Goal: Transaction & Acquisition: Purchase product/service

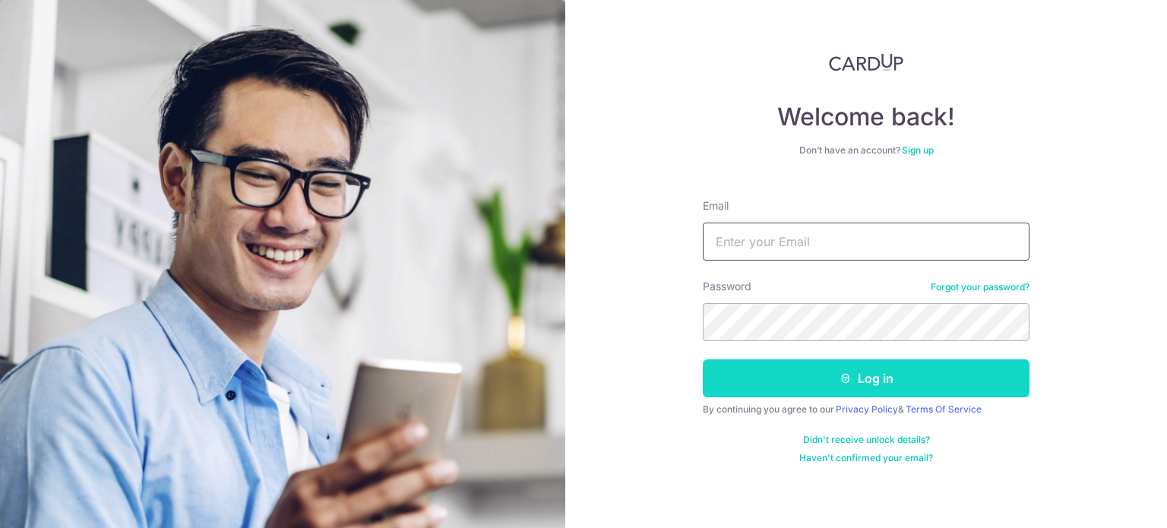
type input "kienjoe@gmail.com"
click at [826, 385] on button "Log in" at bounding box center [865, 378] width 327 height 38
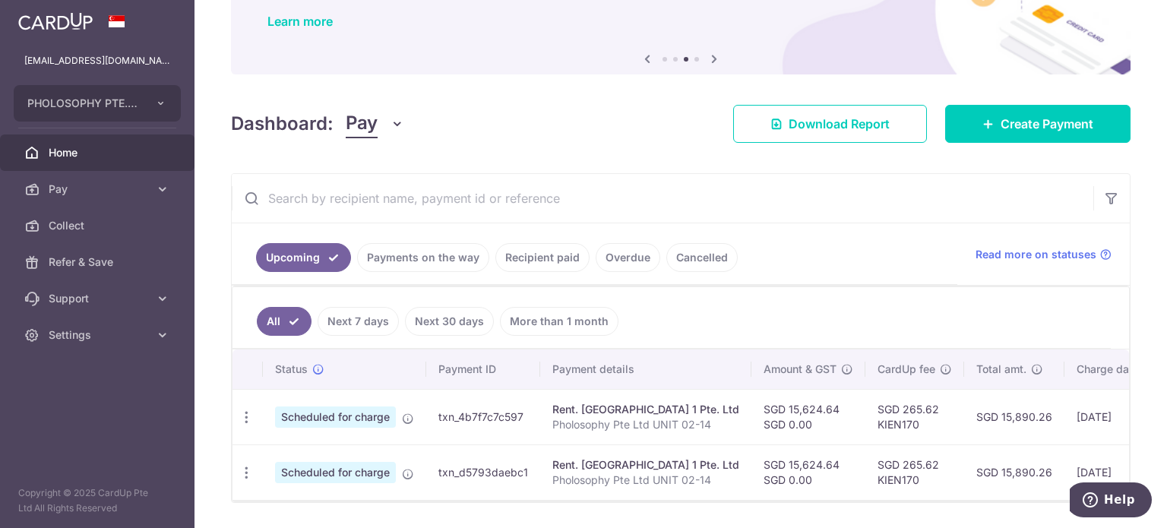
scroll to position [171, 0]
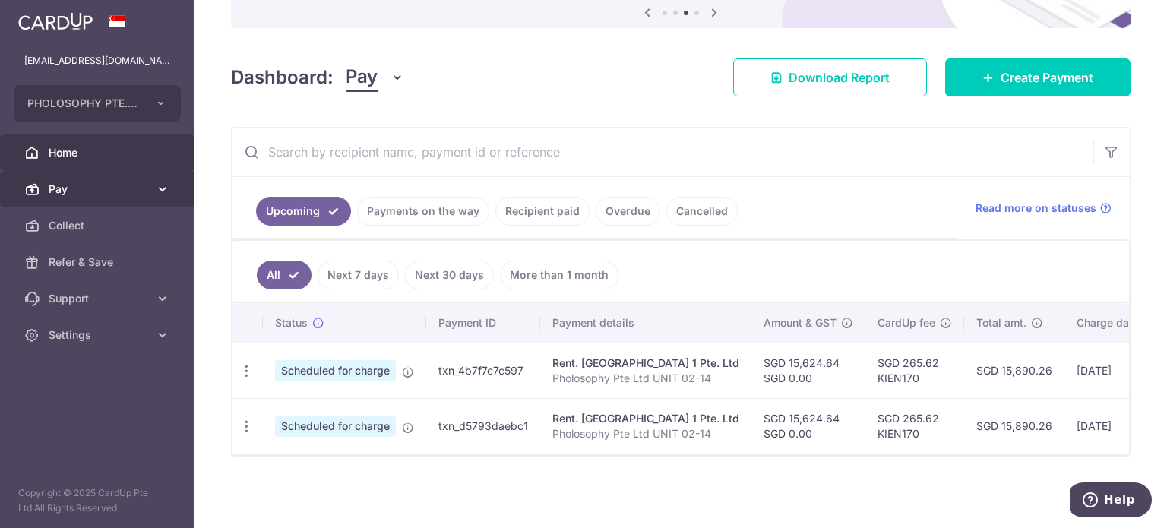
click at [100, 180] on link "Pay" at bounding box center [97, 189] width 194 height 36
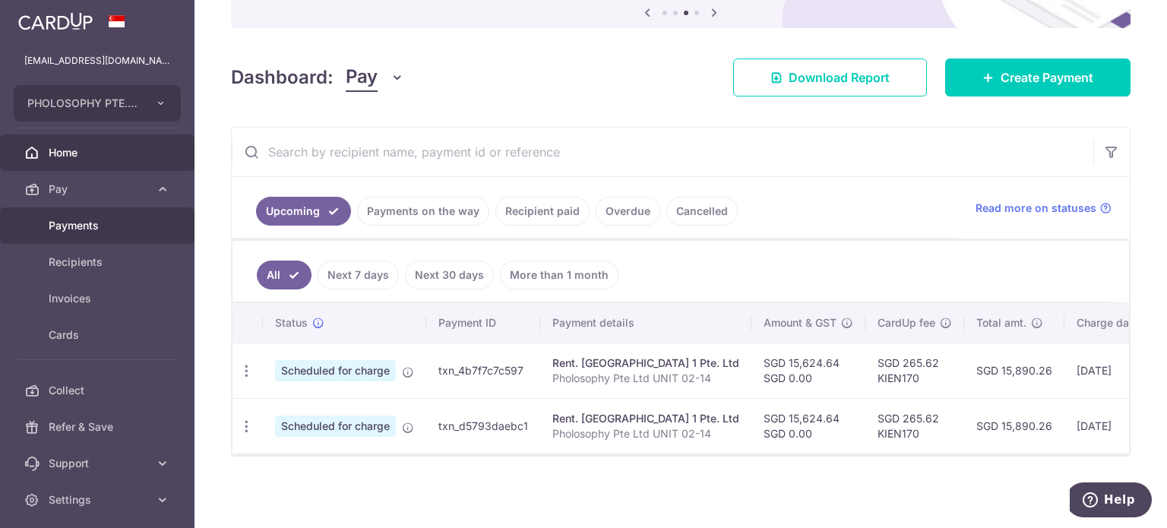
click at [118, 221] on span "Payments" at bounding box center [99, 225] width 100 height 15
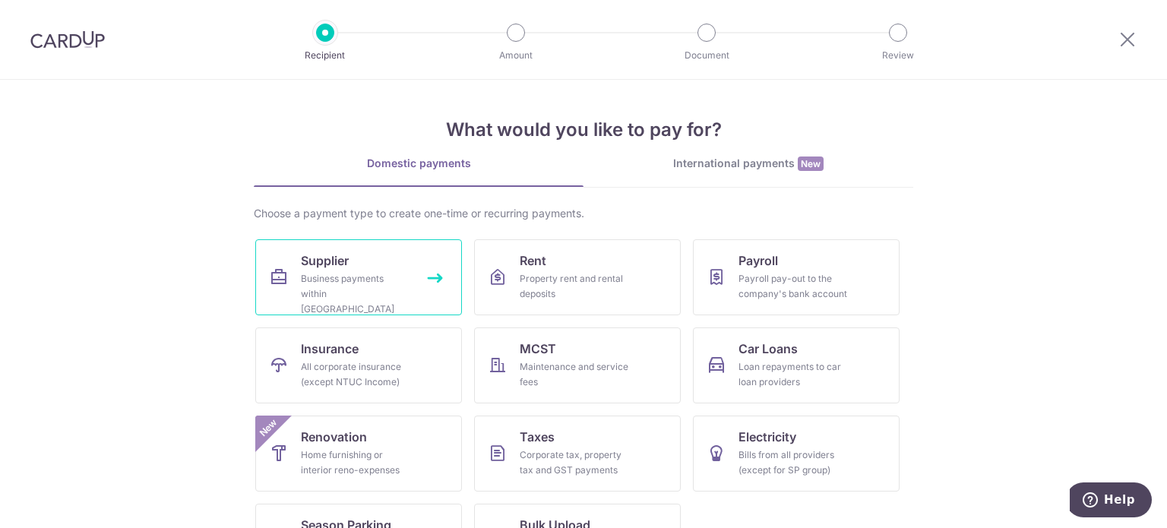
click at [264, 273] on link "Supplier Business payments within Singapore" at bounding box center [358, 277] width 207 height 76
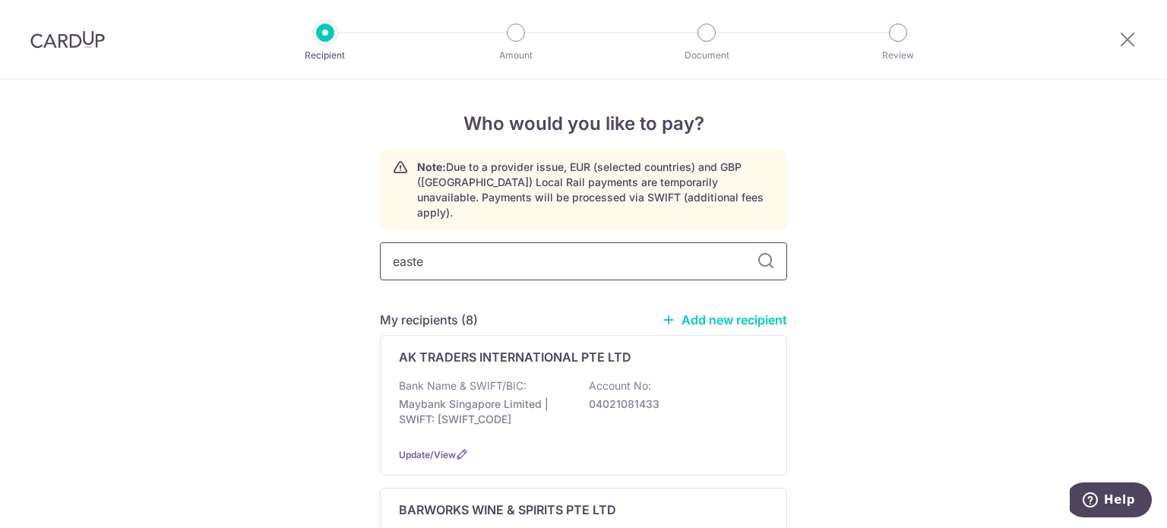
type input "easter"
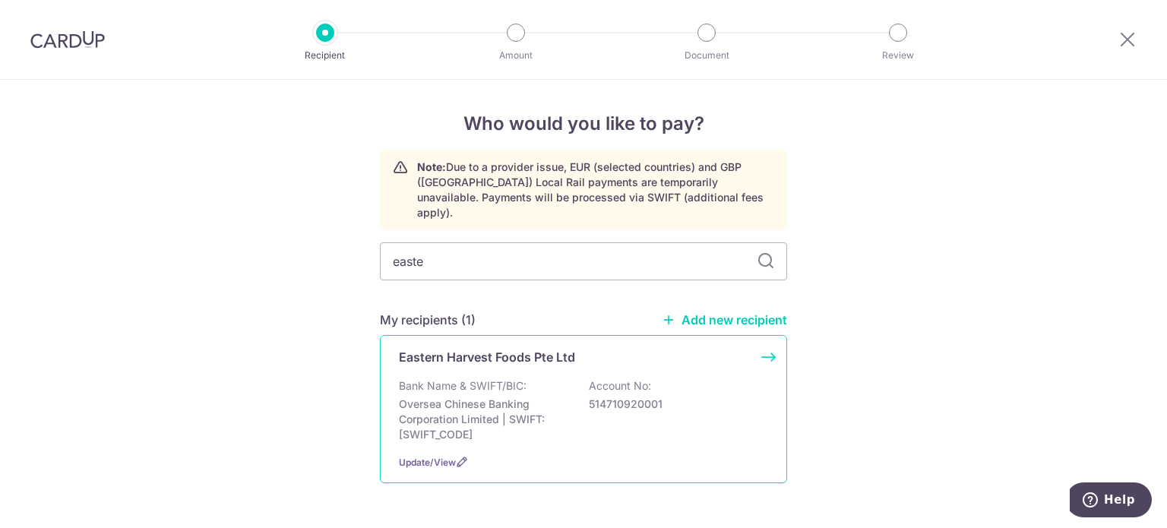
type input "easte"
click at [487, 361] on div "Eastern Harvest Foods Pte Ltd Bank Name & SWIFT/BIC: Oversea Chinese Banking Co…" at bounding box center [583, 409] width 407 height 148
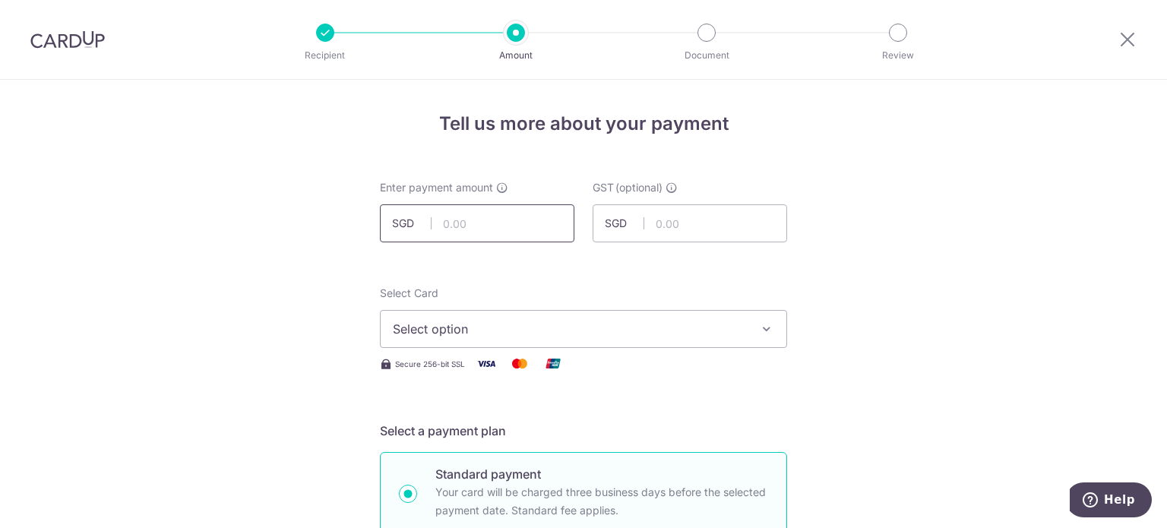
click at [471, 226] on input "text" at bounding box center [477, 223] width 194 height 38
type input "10,159.14"
click at [533, 333] on span "Select option" at bounding box center [570, 329] width 354 height 18
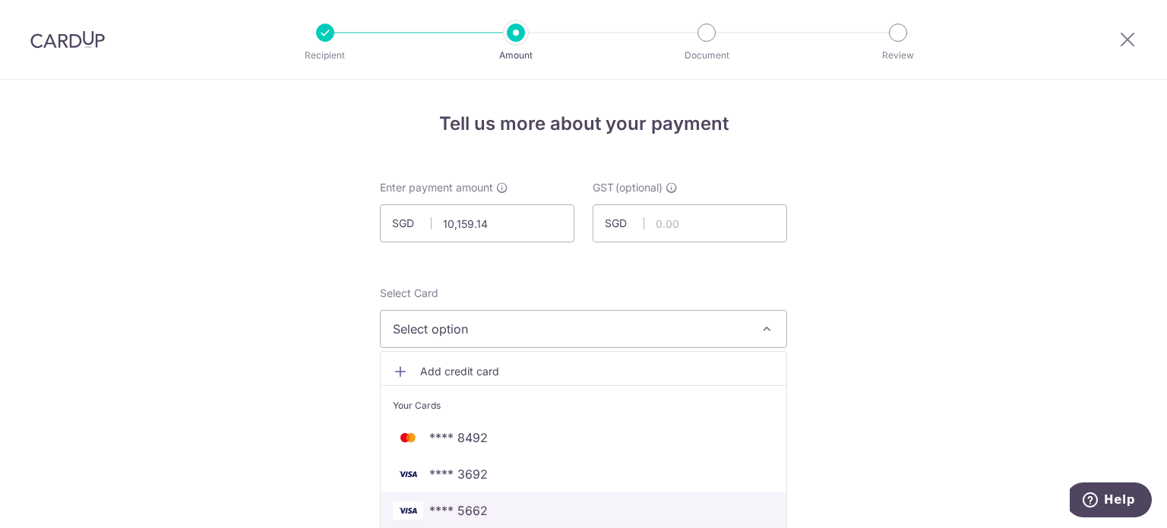
click at [510, 501] on span "**** 5662" at bounding box center [583, 510] width 381 height 18
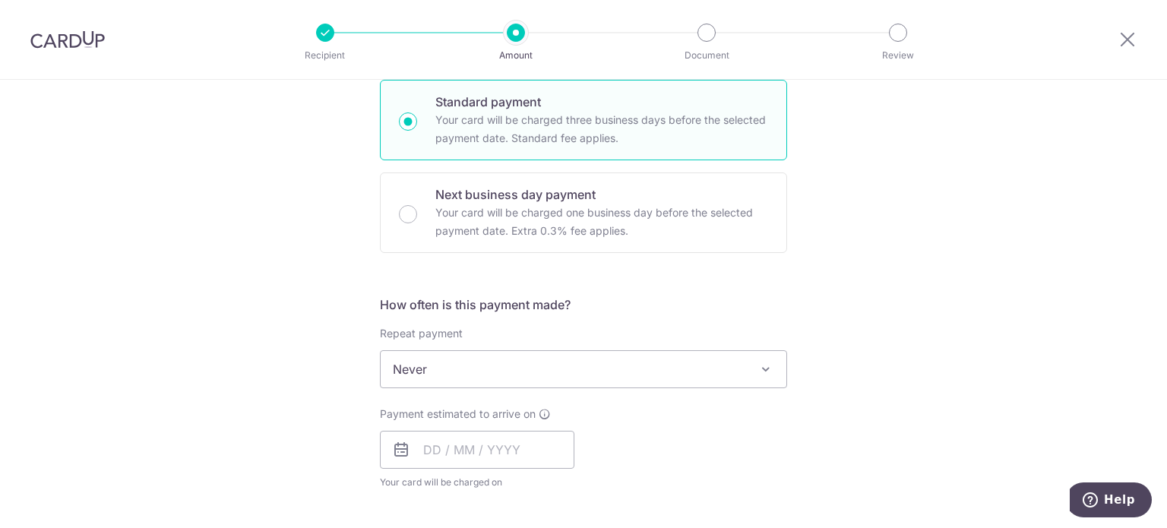
scroll to position [380, 0]
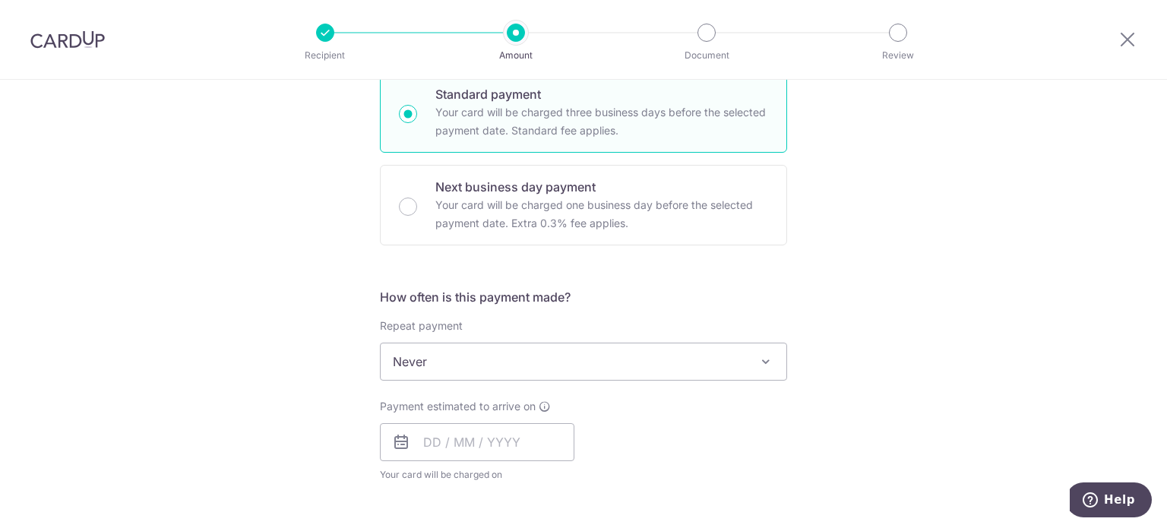
click at [398, 442] on icon at bounding box center [401, 442] width 18 height 18
click at [431, 440] on input "text" at bounding box center [477, 442] width 194 height 38
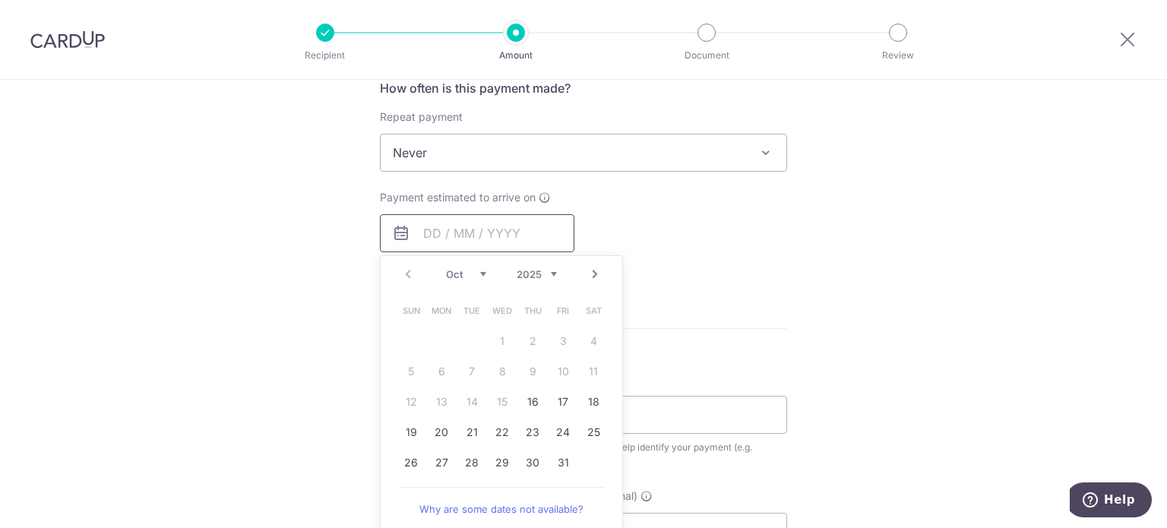
scroll to position [608, 0]
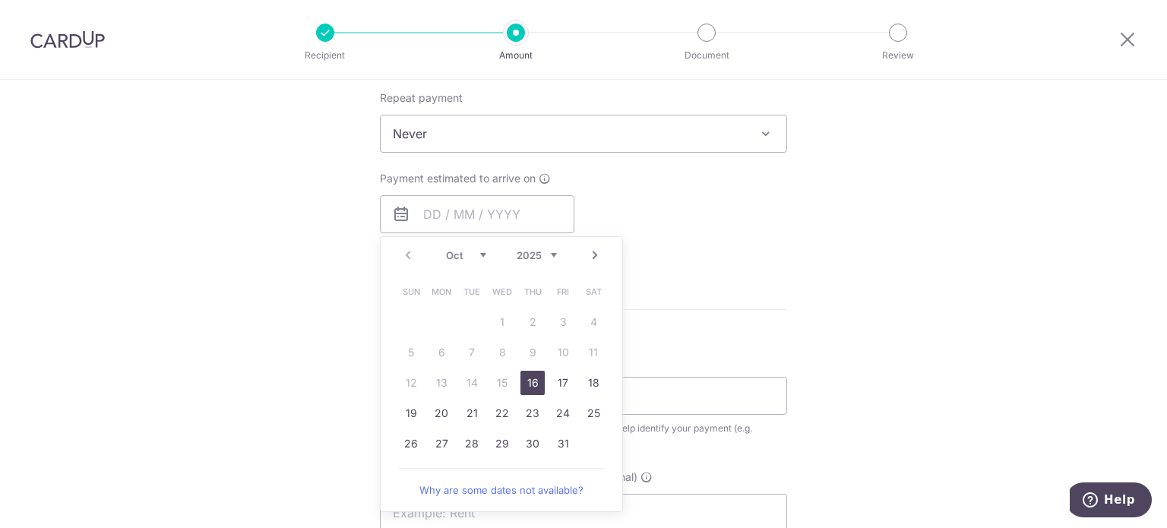
click at [534, 382] on link "16" at bounding box center [532, 383] width 24 height 24
type input "16/10/2025"
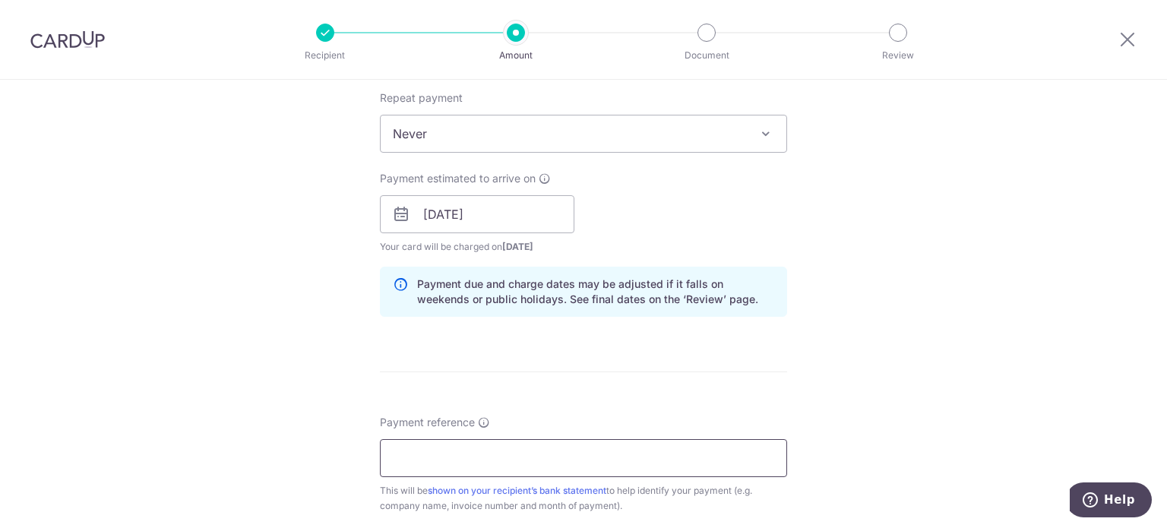
click at [573, 458] on input "Payment reference" at bounding box center [583, 458] width 407 height 38
type input "E0004656"
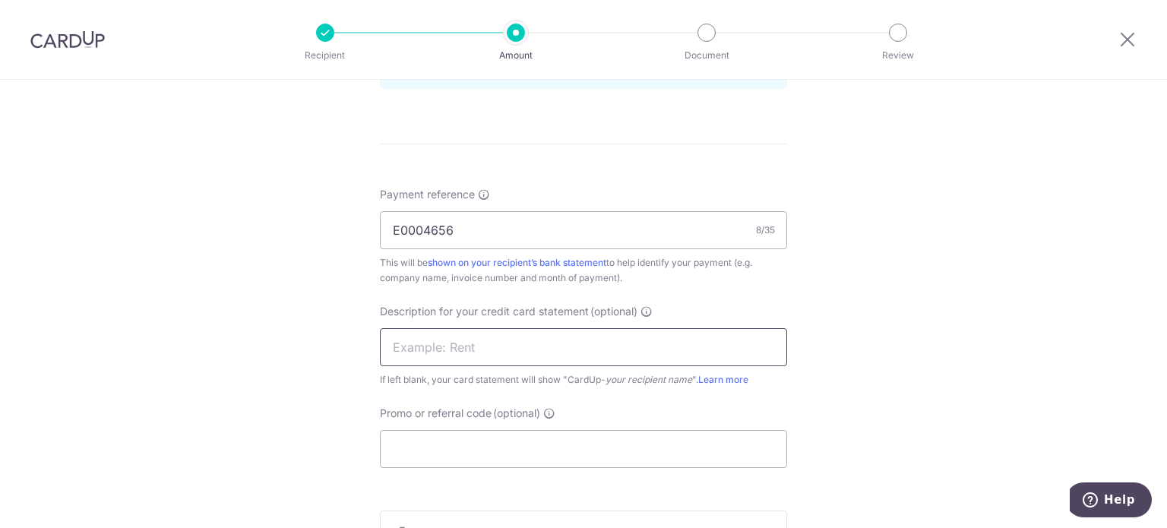
click at [486, 352] on input "text" at bounding box center [583, 347] width 407 height 38
type input "Eastern ASQ"
click at [738, 431] on input "Promo or referral code (optional)" at bounding box center [583, 449] width 407 height 38
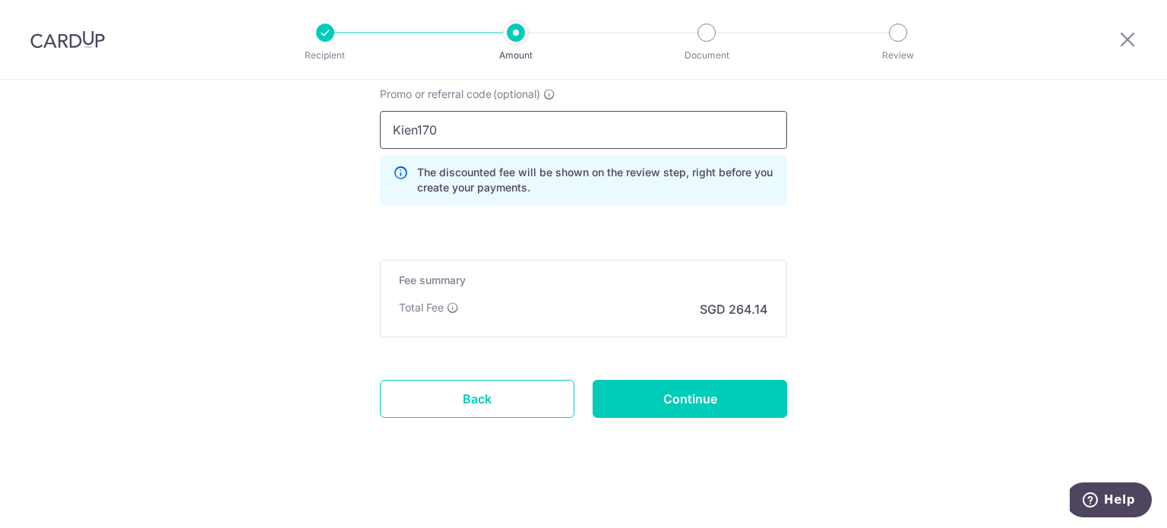
scroll to position [1155, 0]
type input "Kien170"
click at [731, 386] on input "Continue" at bounding box center [689, 398] width 194 height 38
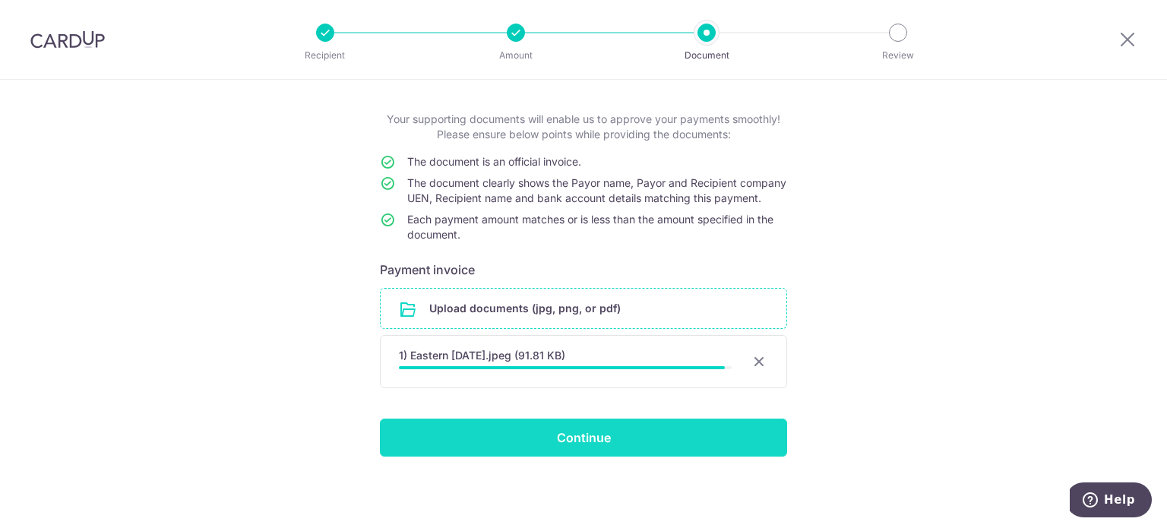
scroll to position [79, 0]
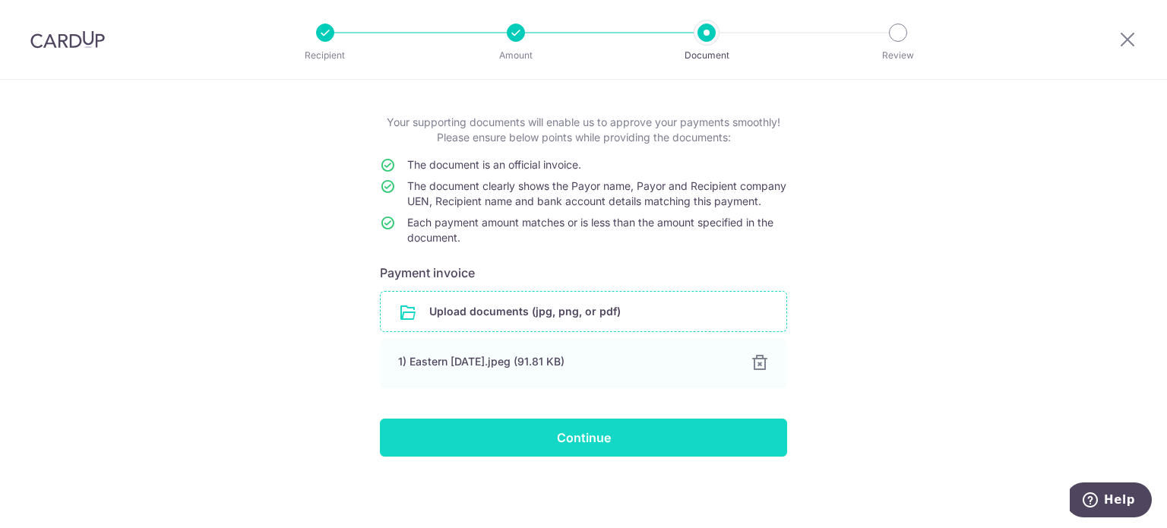
click at [690, 434] on input "Continue" at bounding box center [583, 437] width 407 height 38
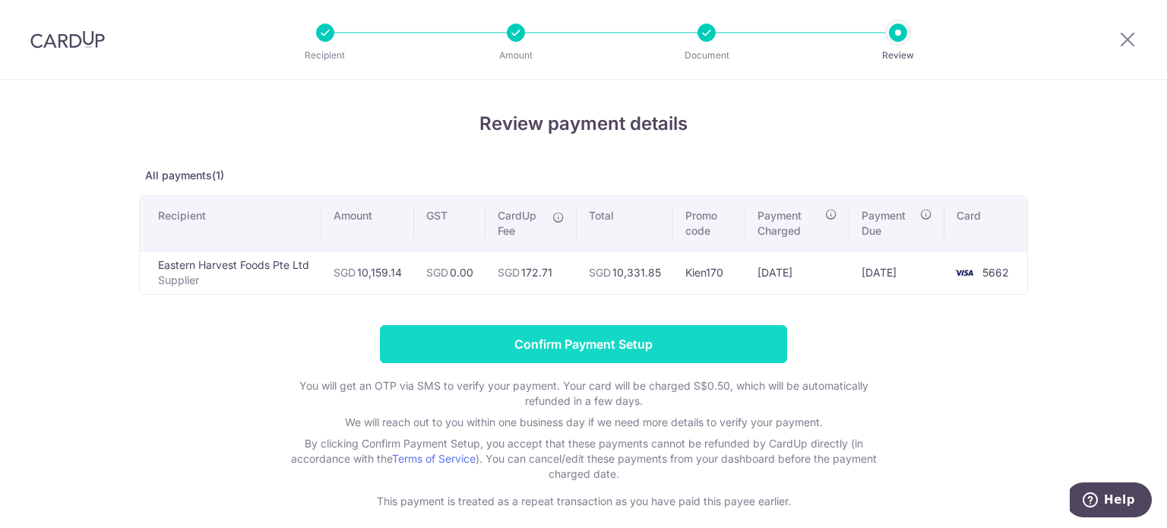
click at [635, 337] on input "Confirm Payment Setup" at bounding box center [583, 344] width 407 height 38
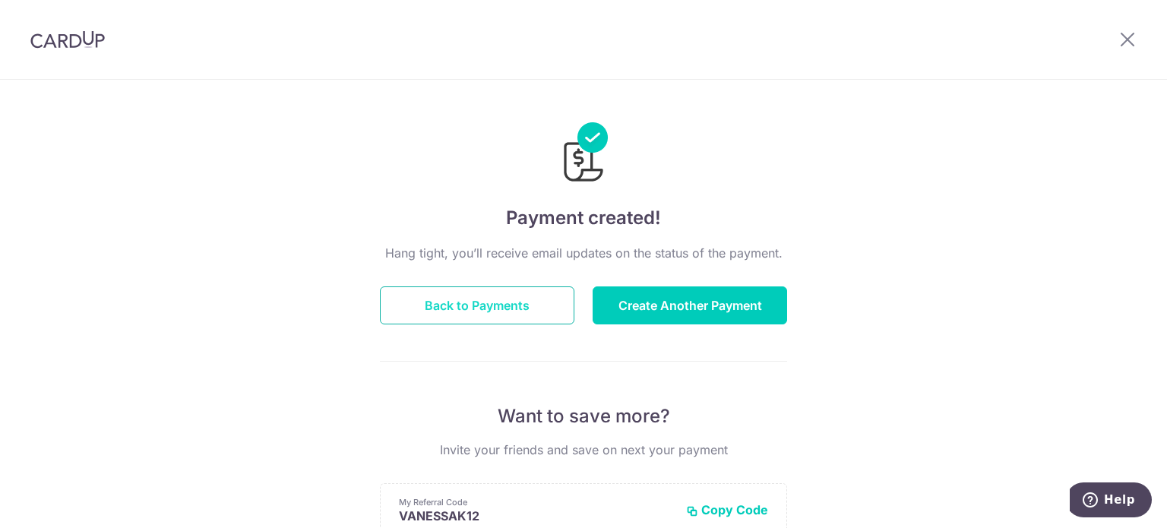
click at [510, 300] on button "Back to Payments" at bounding box center [477, 305] width 194 height 38
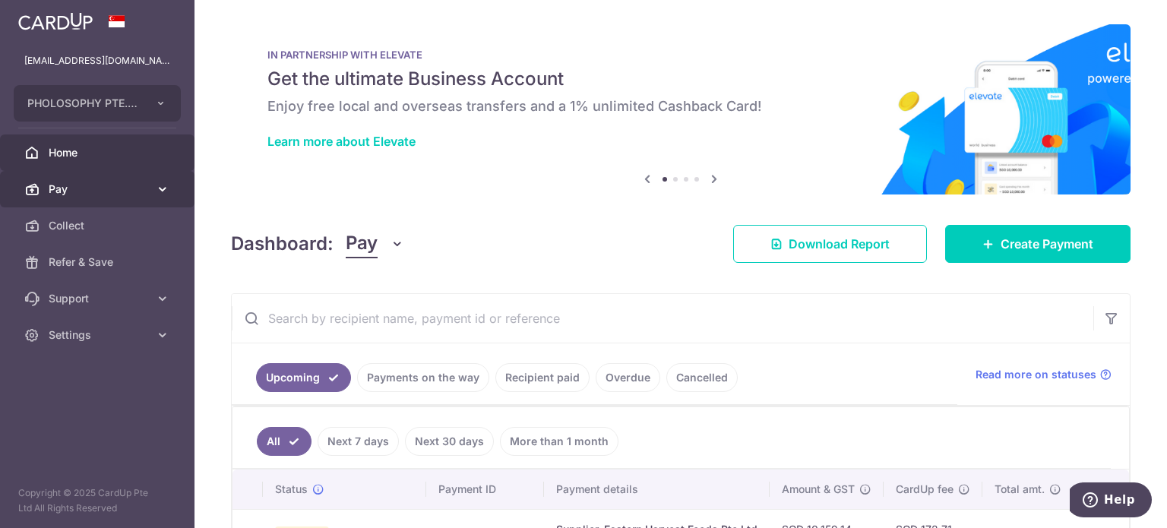
click at [94, 182] on span "Pay" at bounding box center [99, 189] width 100 height 15
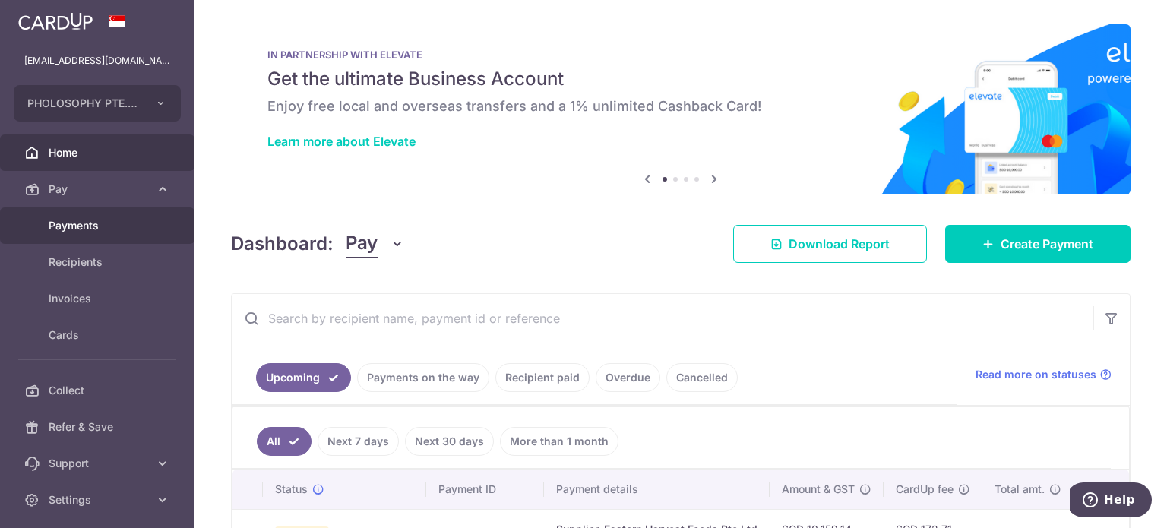
click at [111, 224] on span "Payments" at bounding box center [99, 225] width 100 height 15
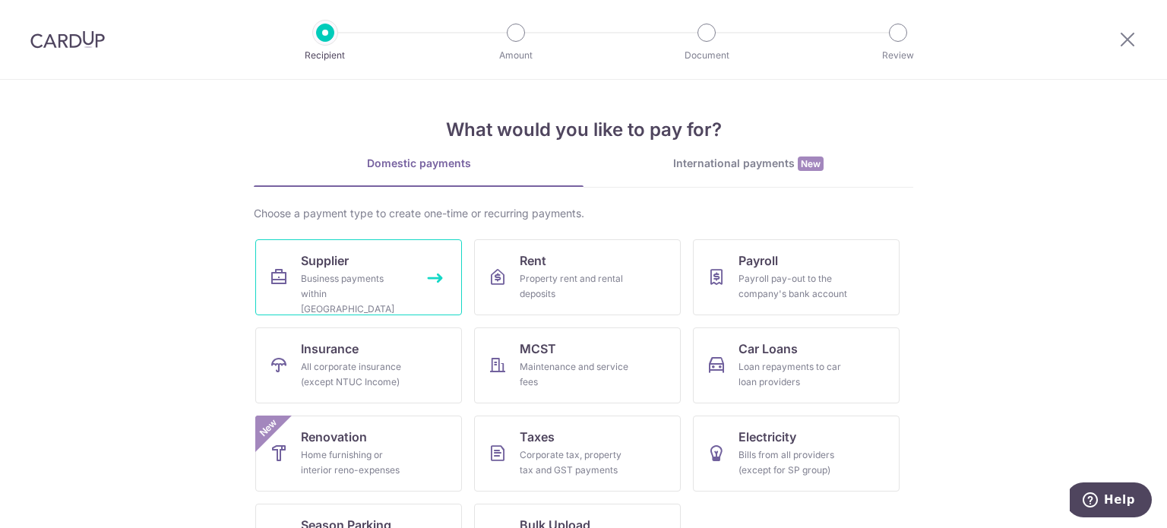
click at [353, 254] on link "Supplier Business payments within [GEOGRAPHIC_DATA]" at bounding box center [358, 277] width 207 height 76
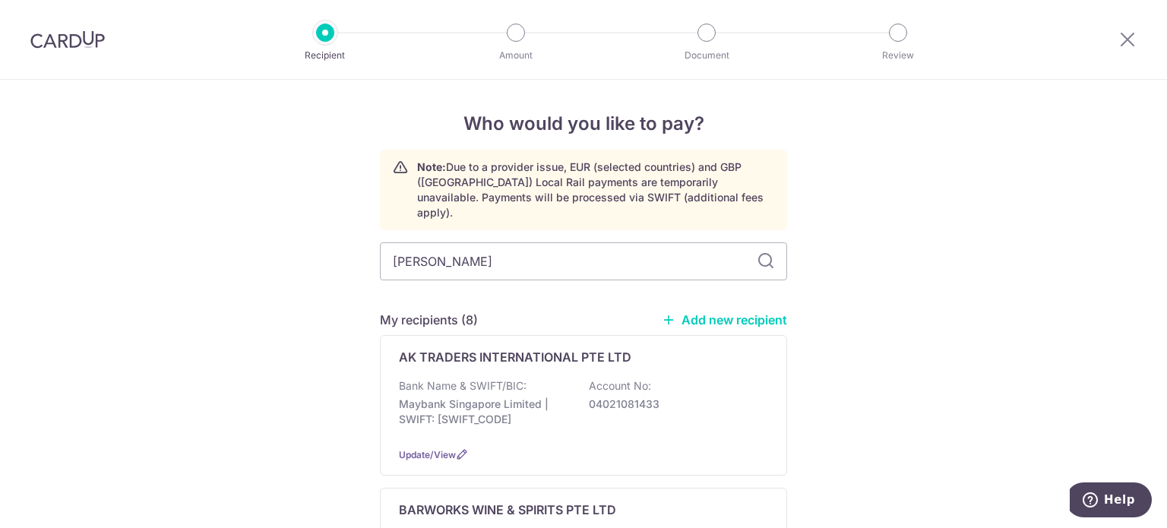
type input "leon"
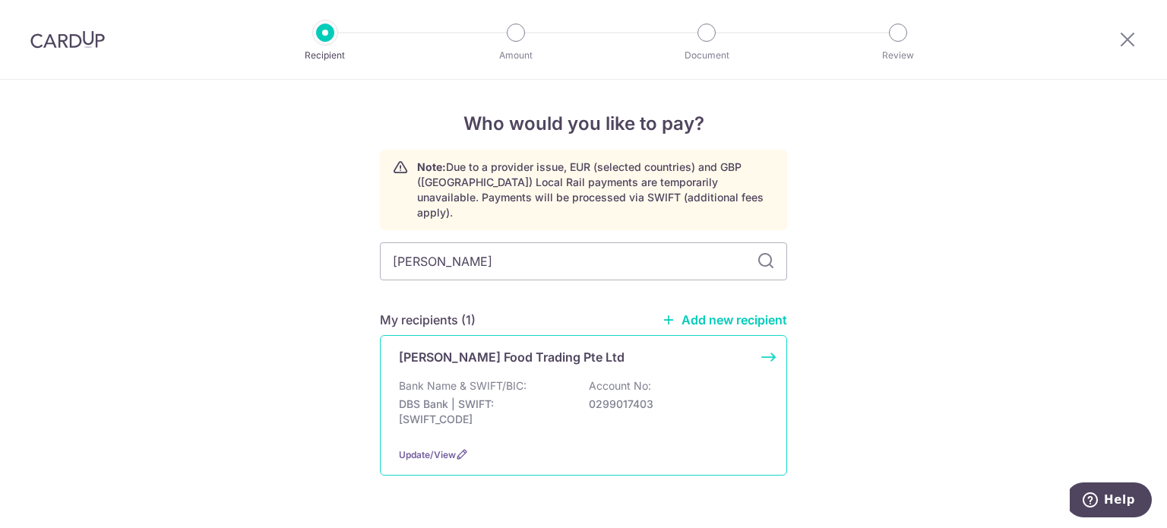
click at [450, 378] on p "Bank Name & SWIFT/BIC:" at bounding box center [463, 385] width 128 height 15
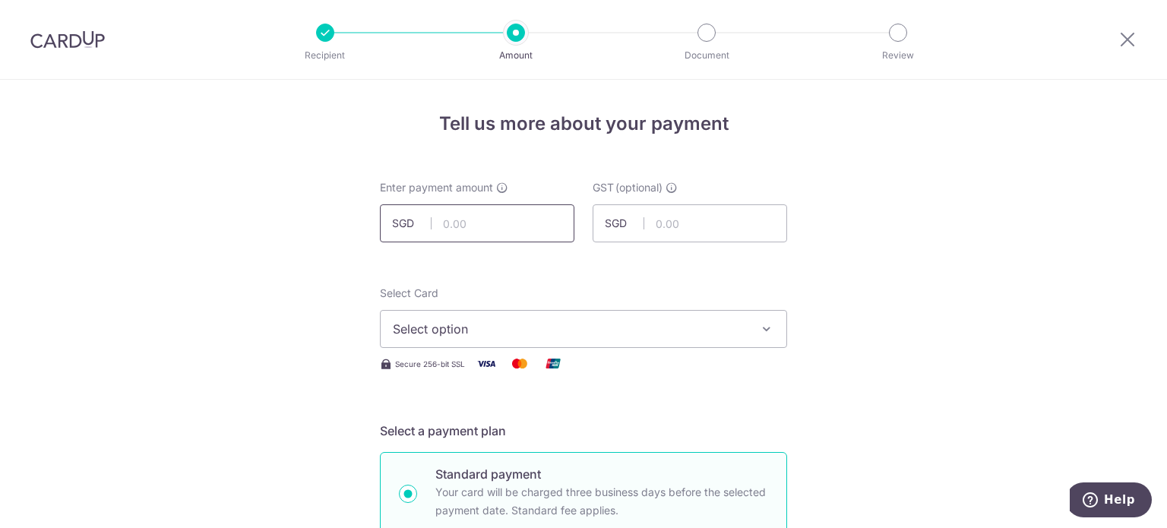
click at [519, 225] on input "text" at bounding box center [477, 223] width 194 height 38
type input "2,292.87"
click at [675, 324] on span "Select option" at bounding box center [570, 329] width 354 height 18
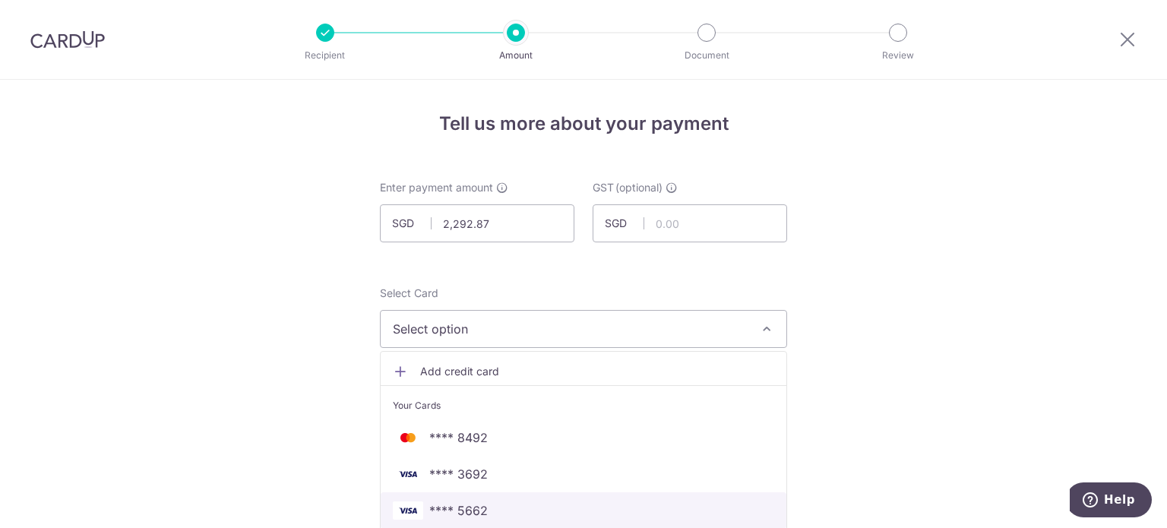
drag, startPoint x: 451, startPoint y: 504, endPoint x: 904, endPoint y: 420, distance: 460.4
click at [451, 504] on span "**** 5662" at bounding box center [458, 510] width 58 height 18
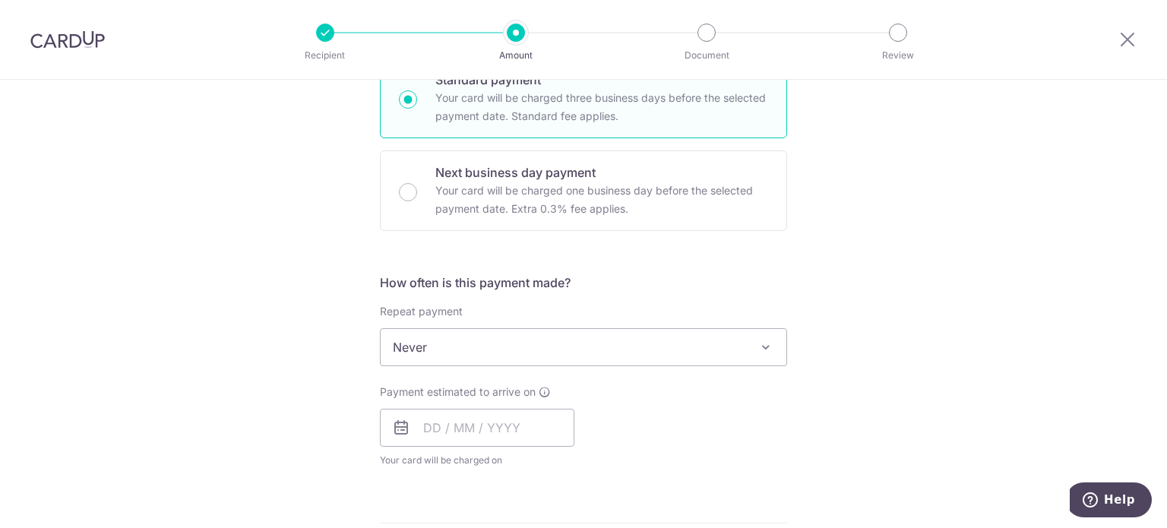
scroll to position [456, 0]
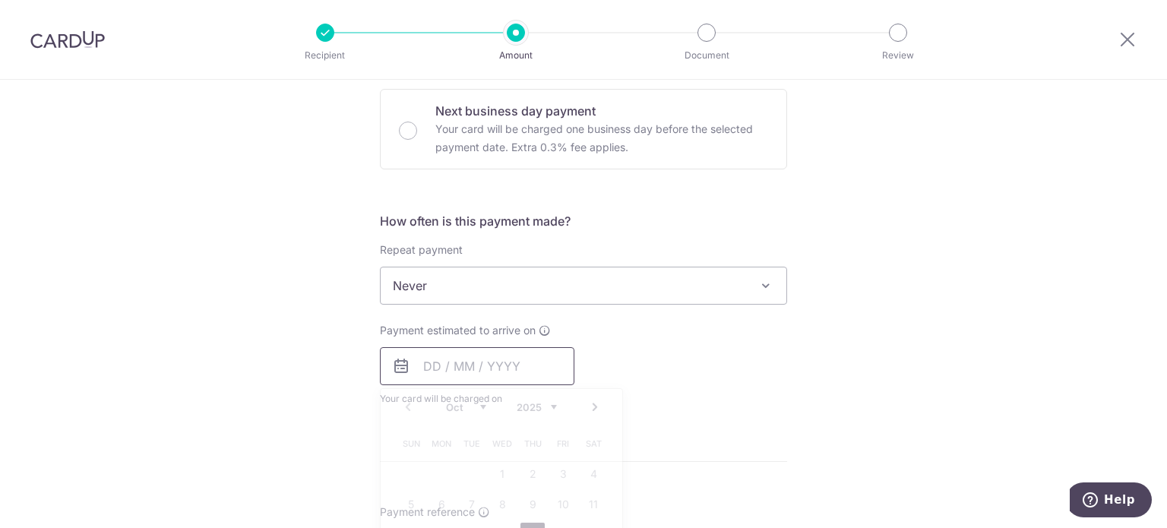
click at [497, 355] on input "text" at bounding box center [477, 366] width 194 height 38
click at [534, 525] on link "16" at bounding box center [532, 535] width 24 height 24
type input "[DATE]"
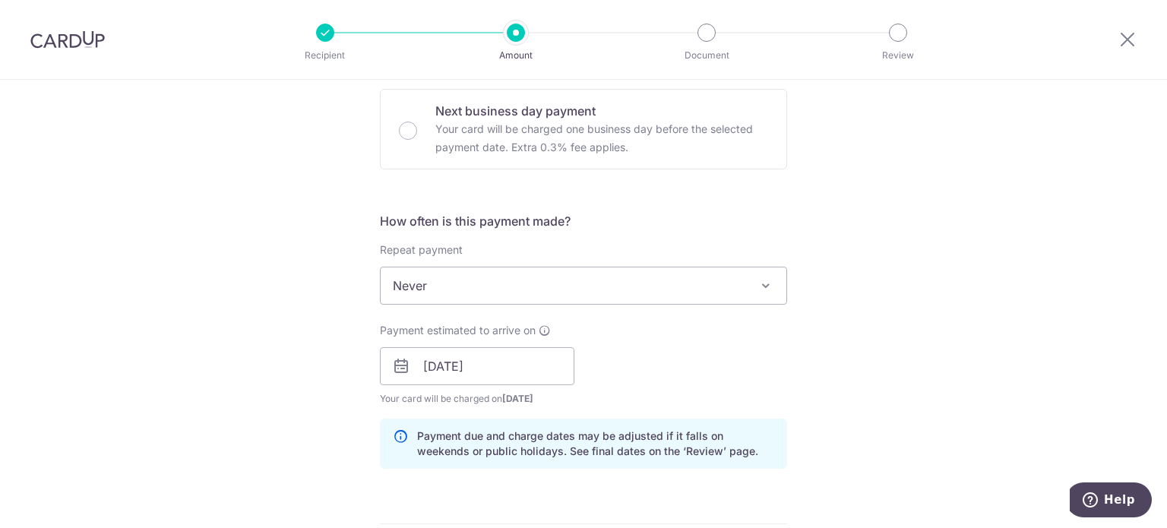
click at [822, 395] on div "Tell us more about your payment Enter payment amount SGD 2,292.87 2292.87 GST (…" at bounding box center [583, 393] width 1167 height 1538
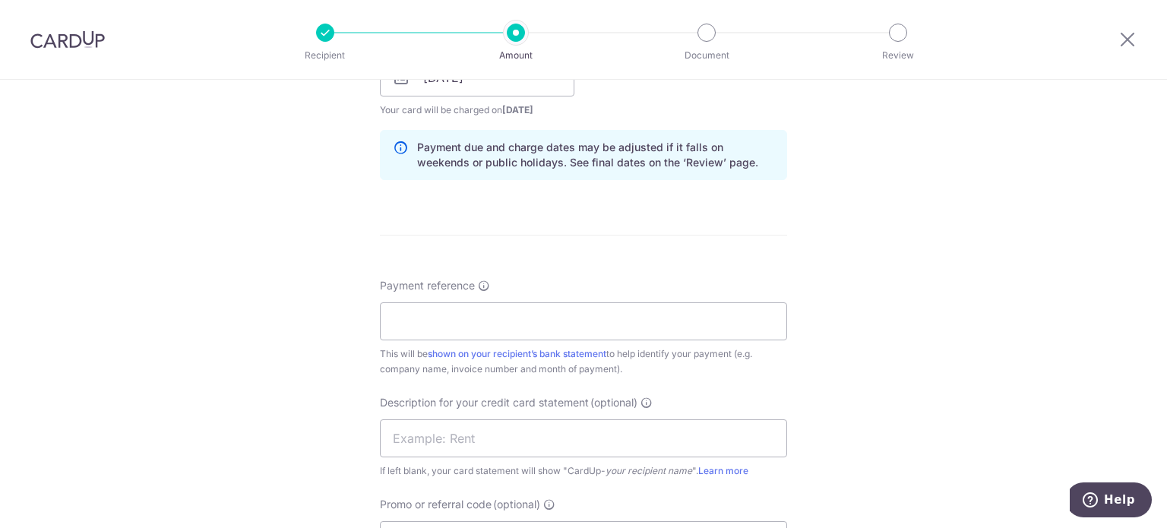
scroll to position [759, 0]
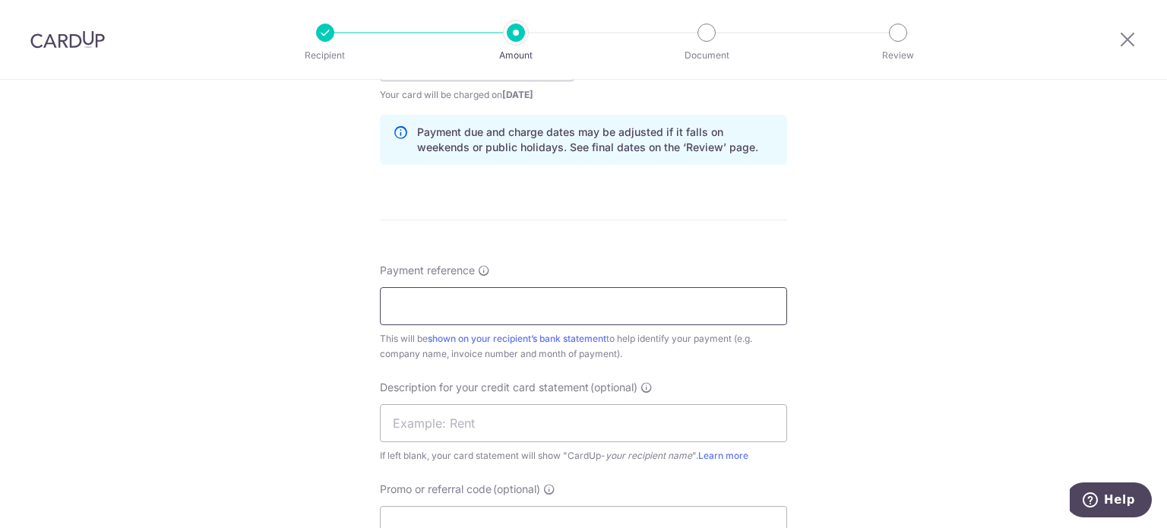
click at [566, 300] on input "Payment reference" at bounding box center [583, 306] width 407 height 38
type input "CIMB12 and MRV08"
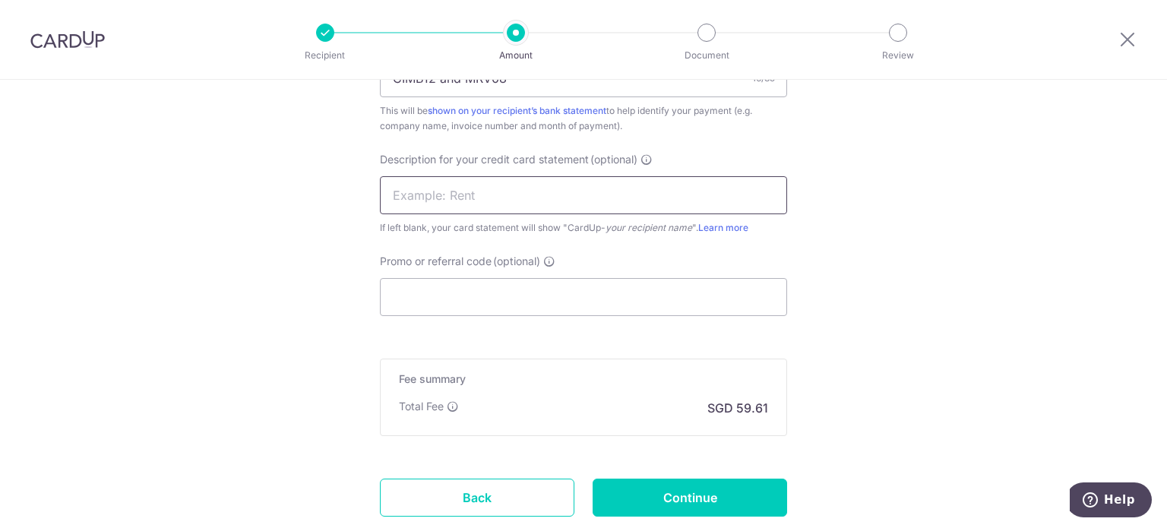
click at [644, 195] on input "text" at bounding box center [583, 195] width 407 height 38
type input "Leong Guan"
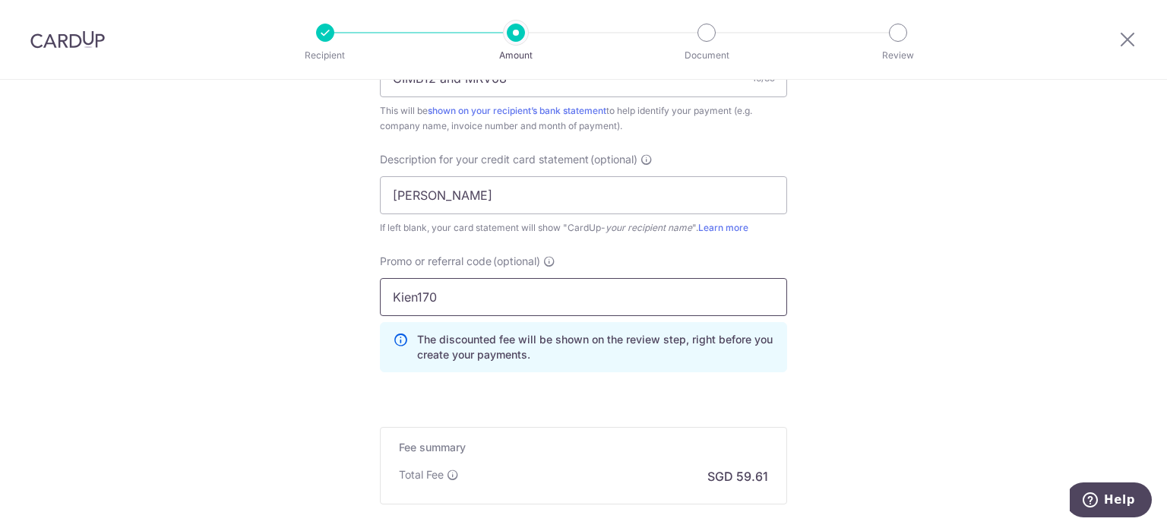
type input "Kien170"
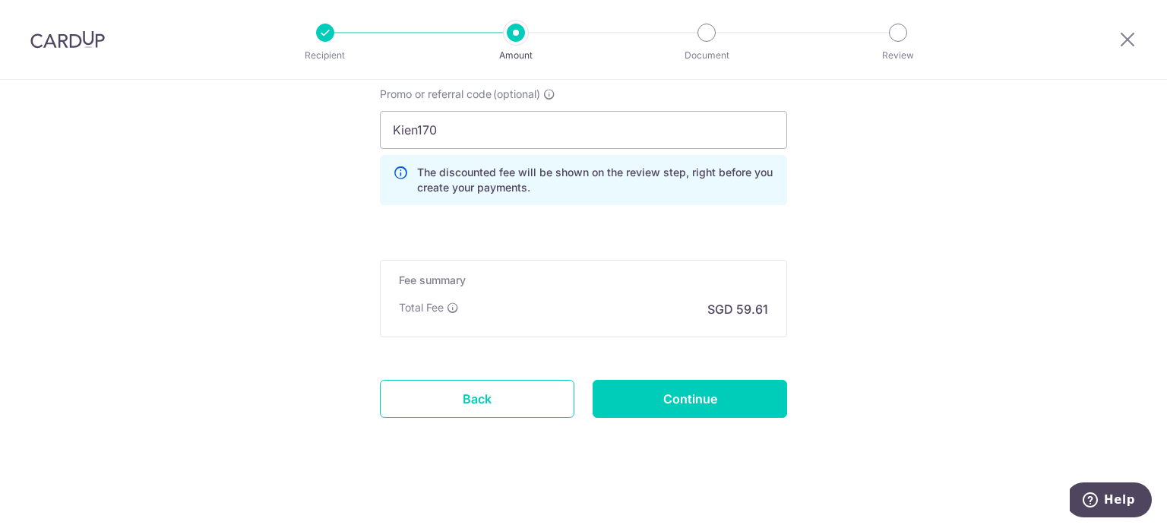
scroll to position [1155, 0]
click at [711, 399] on input "Continue" at bounding box center [689, 398] width 194 height 38
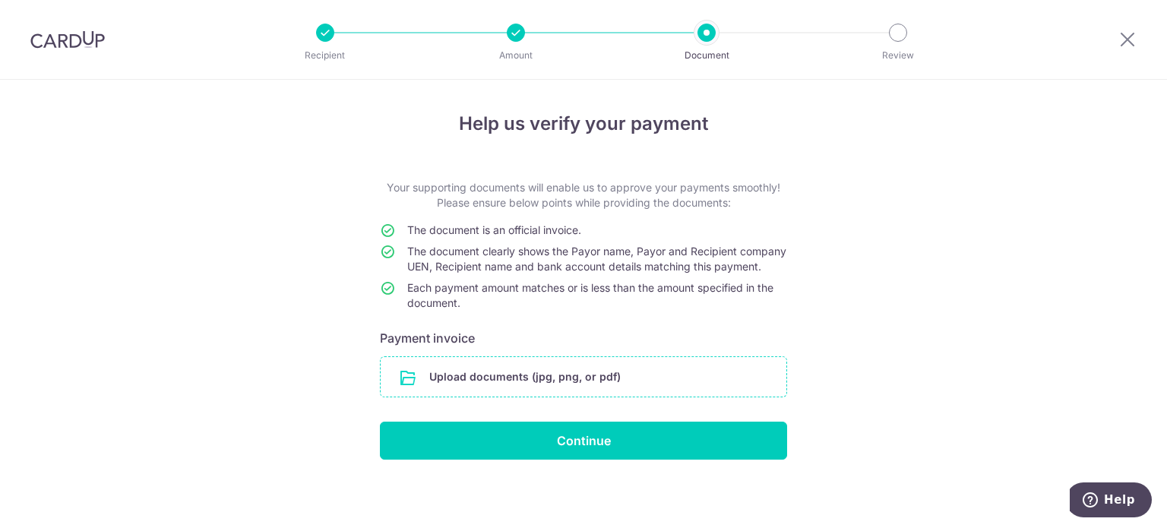
click at [591, 382] on input "file" at bounding box center [583, 376] width 406 height 39
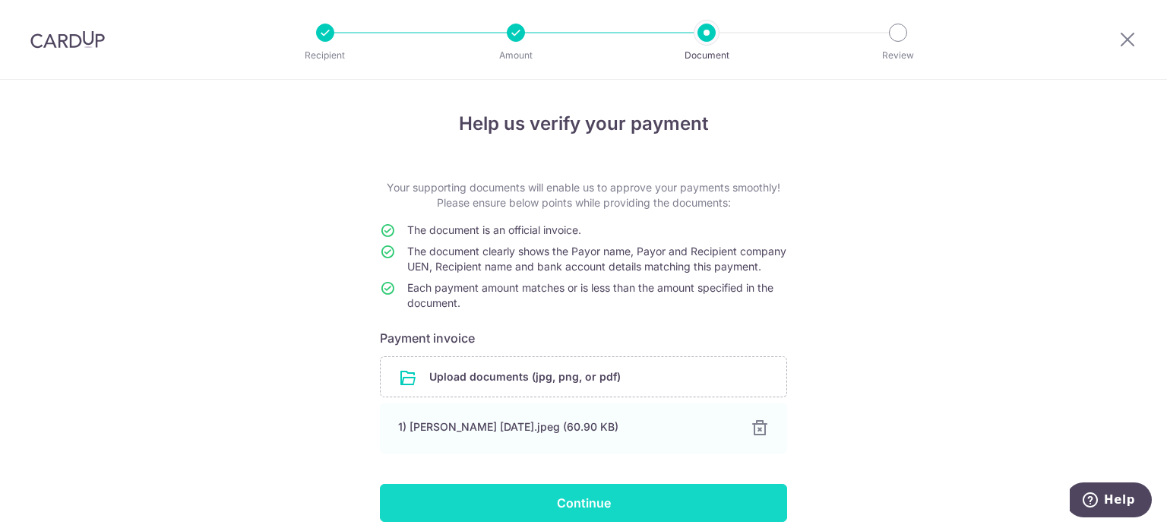
click at [656, 517] on input "Continue" at bounding box center [583, 503] width 407 height 38
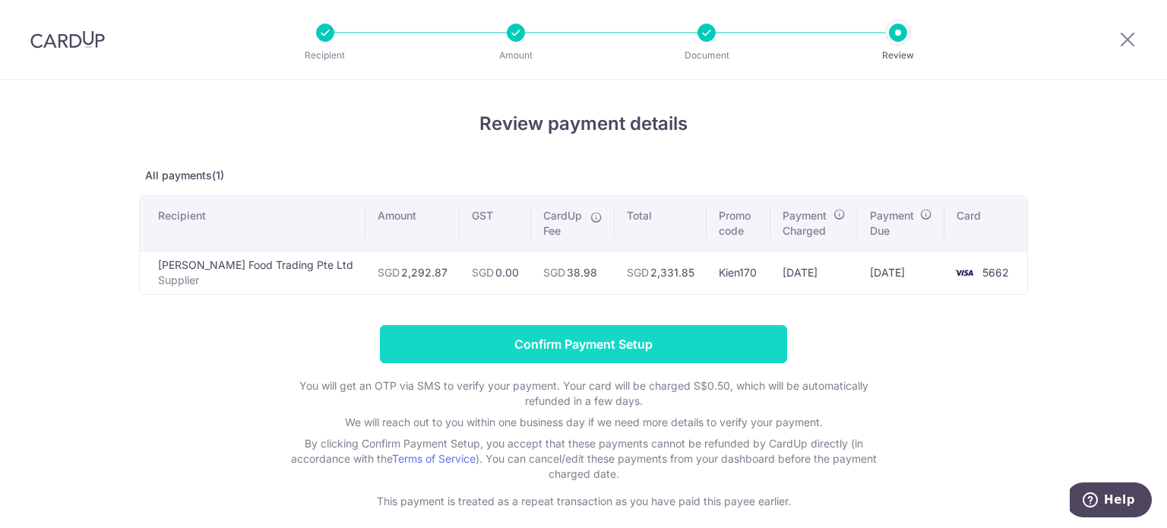
click at [564, 331] on input "Confirm Payment Setup" at bounding box center [583, 344] width 407 height 38
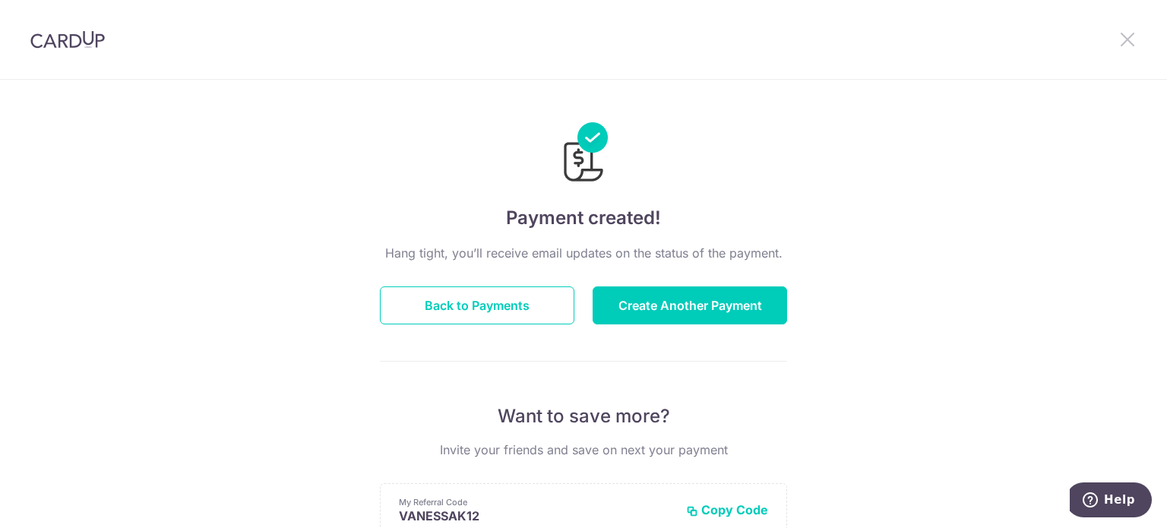
click at [1132, 34] on icon at bounding box center [1127, 39] width 18 height 19
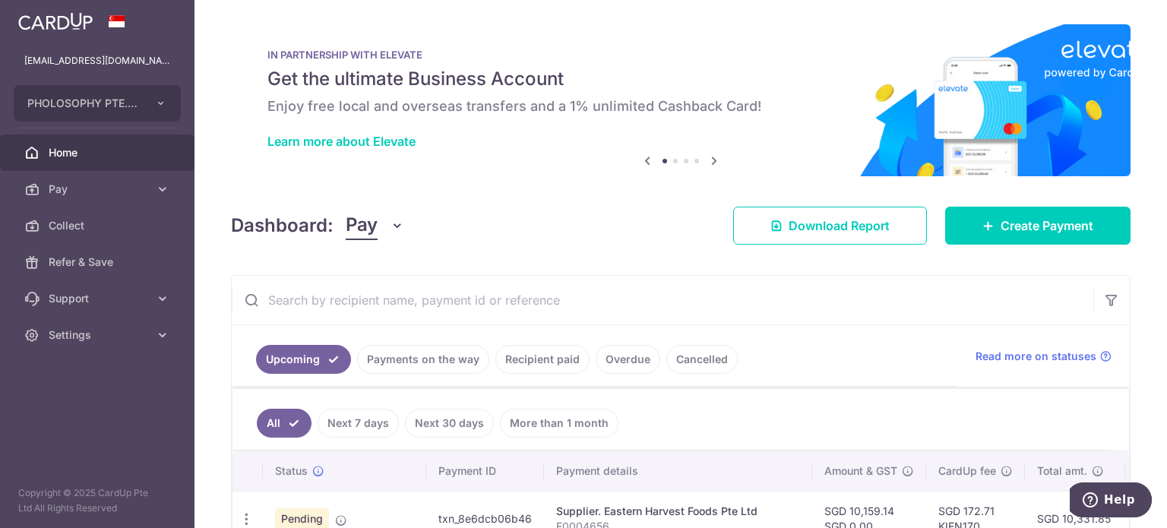
scroll to position [152, 0]
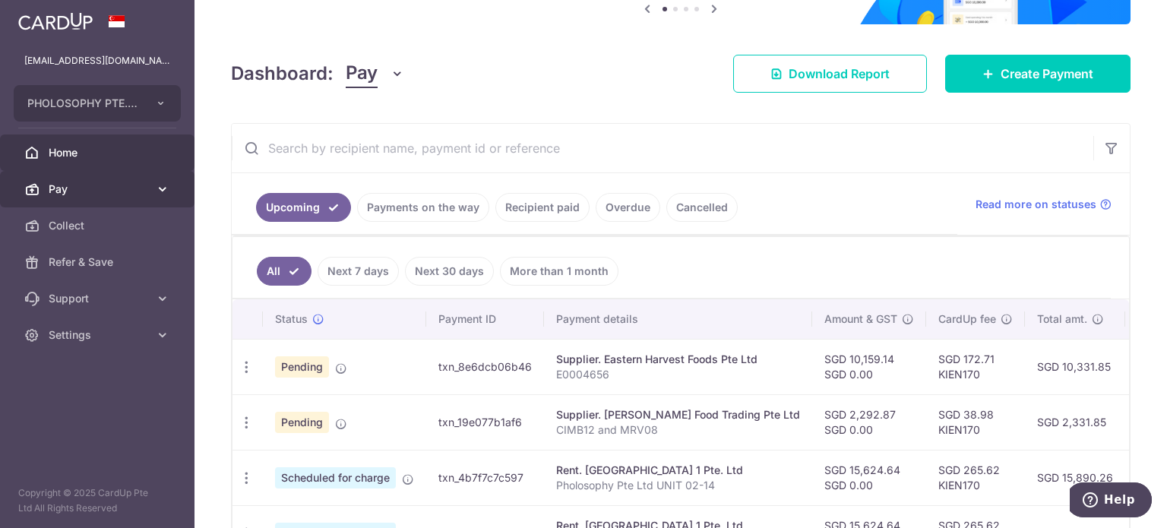
click at [58, 188] on span "Pay" at bounding box center [99, 189] width 100 height 15
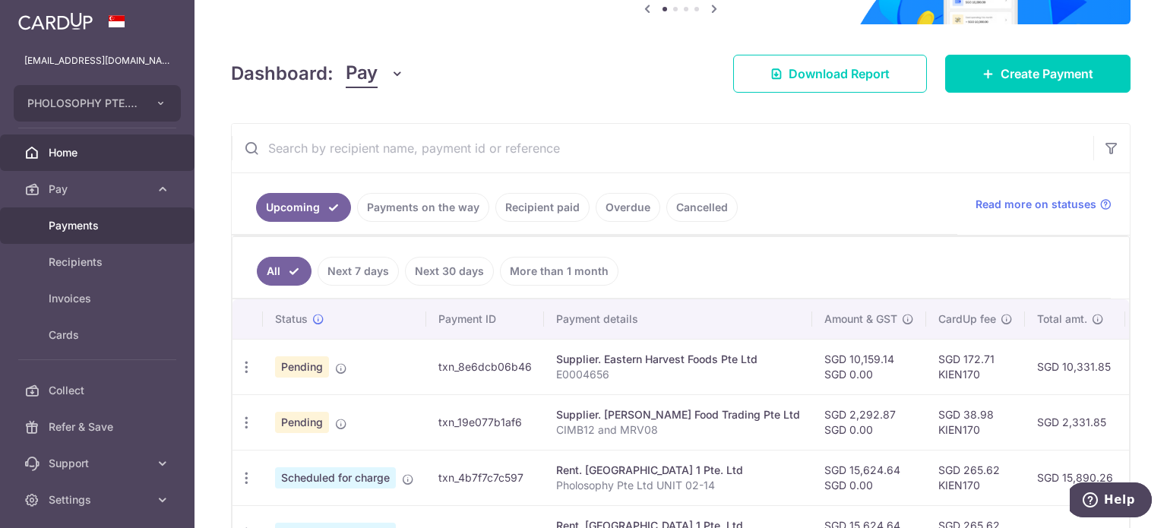
click at [90, 227] on span "Payments" at bounding box center [99, 225] width 100 height 15
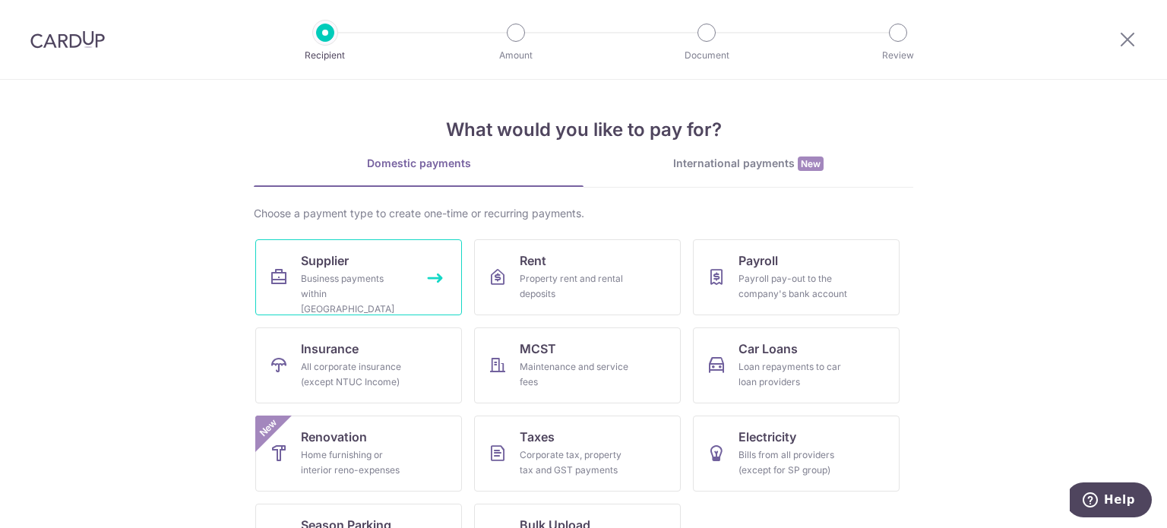
click at [333, 257] on span "Supplier" at bounding box center [325, 260] width 48 height 18
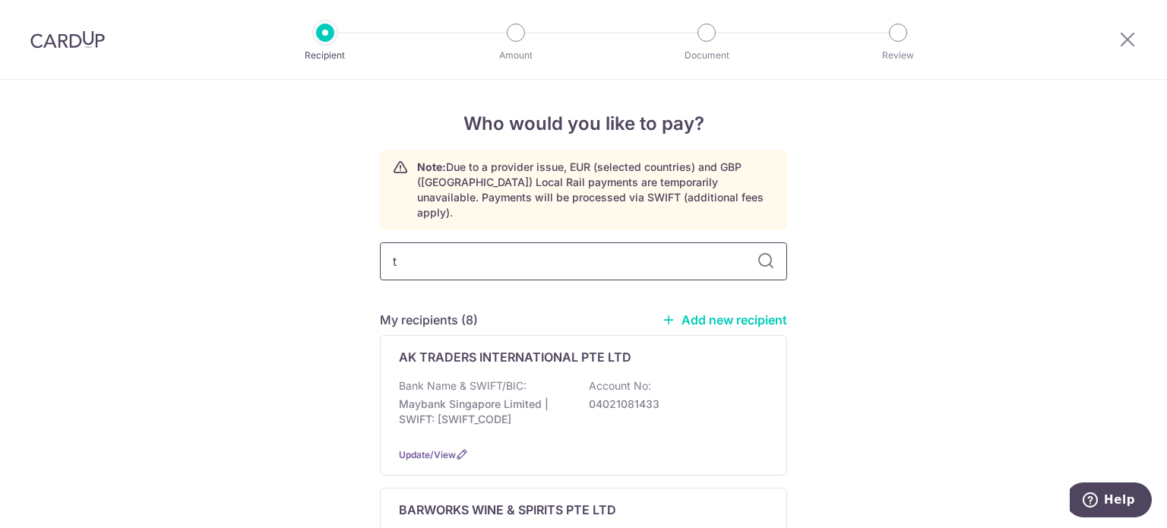
type input "te"
type input "tec"
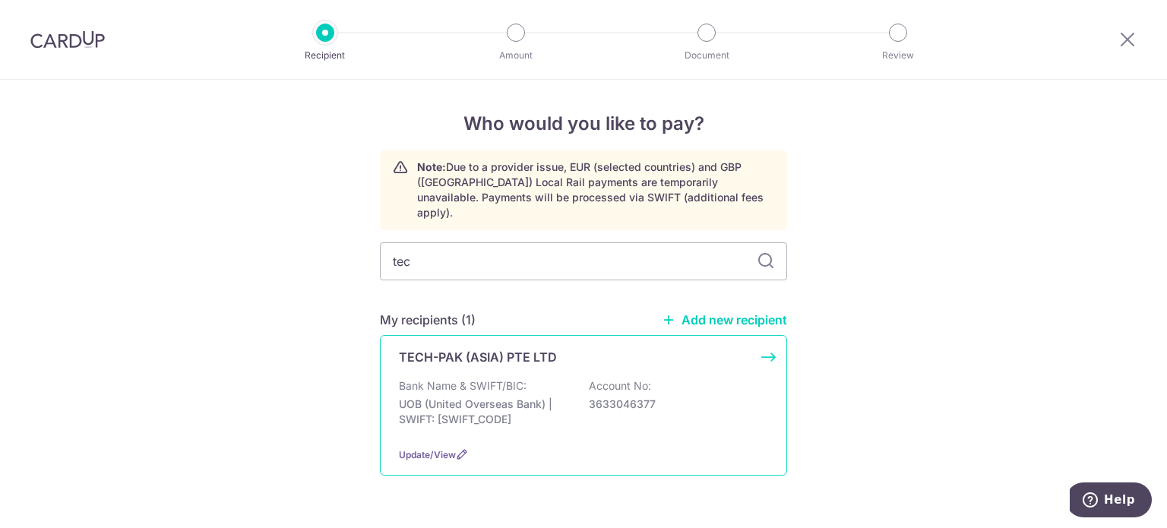
click at [636, 378] on p "Account No:" at bounding box center [620, 385] width 62 height 15
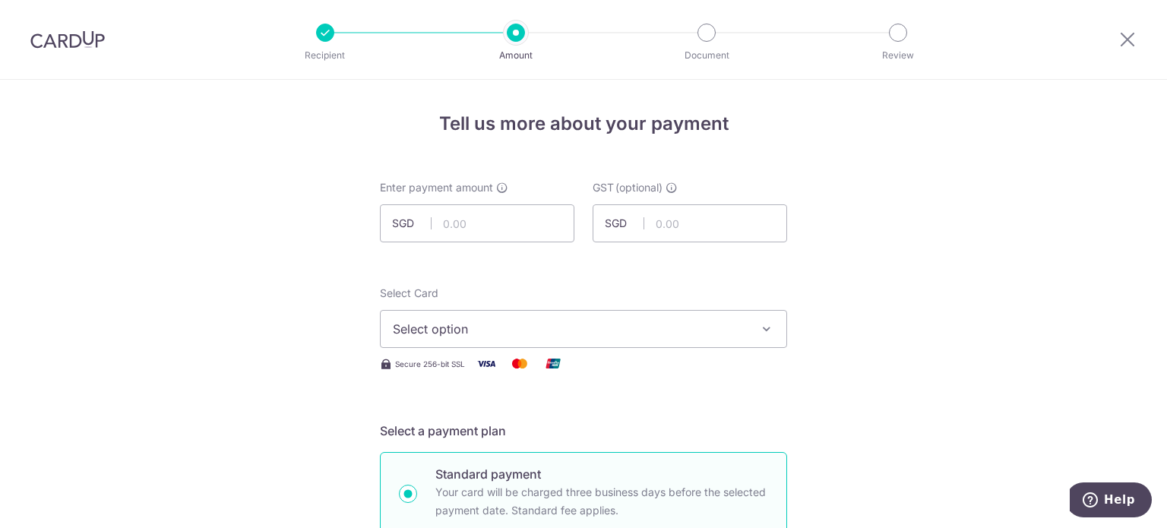
click at [396, 200] on div "Enter payment amount SGD" at bounding box center [477, 211] width 194 height 62
click at [440, 213] on input "text" at bounding box center [477, 223] width 194 height 38
type input "1,929.85"
click at [605, 320] on span "Select option" at bounding box center [570, 329] width 354 height 18
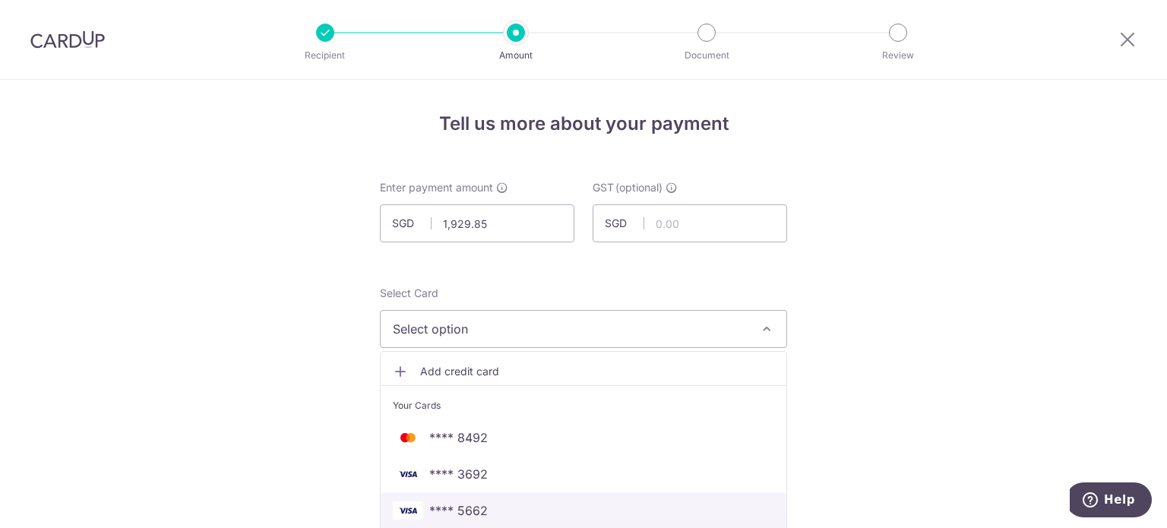
click at [462, 513] on span "**** 5662" at bounding box center [458, 510] width 58 height 18
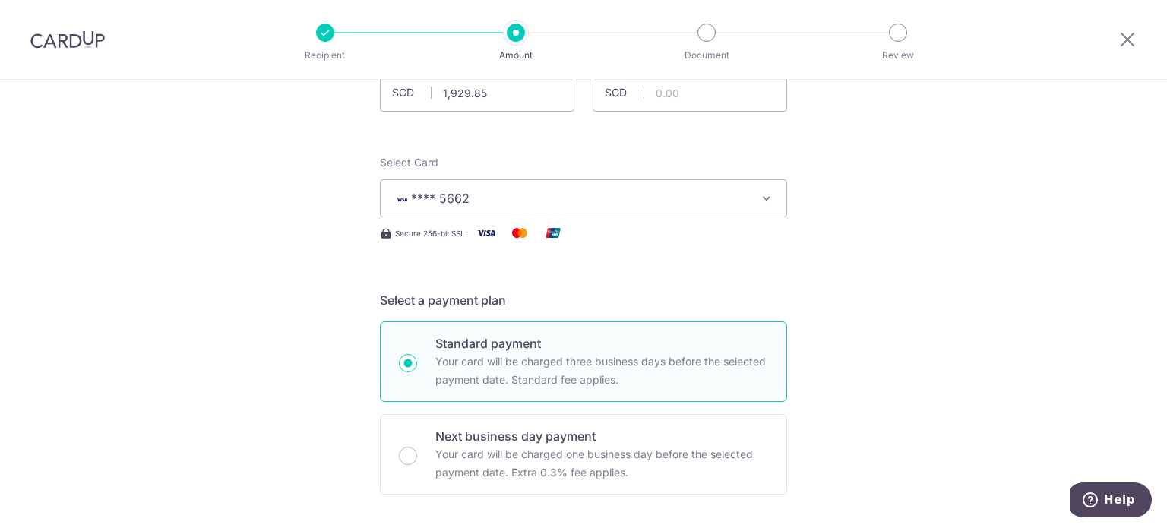
scroll to position [304, 0]
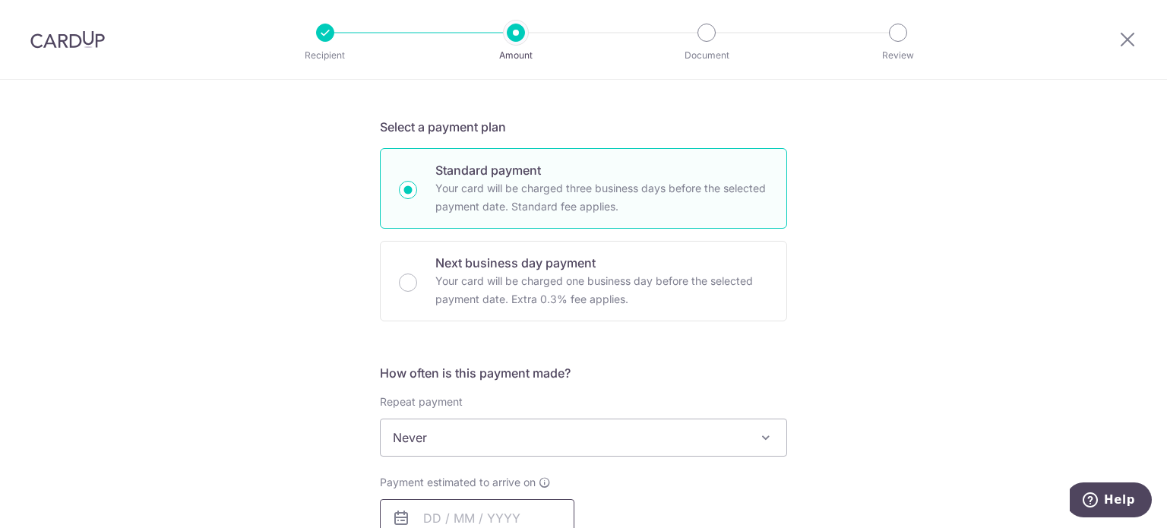
click at [504, 507] on input "text" at bounding box center [477, 518] width 194 height 38
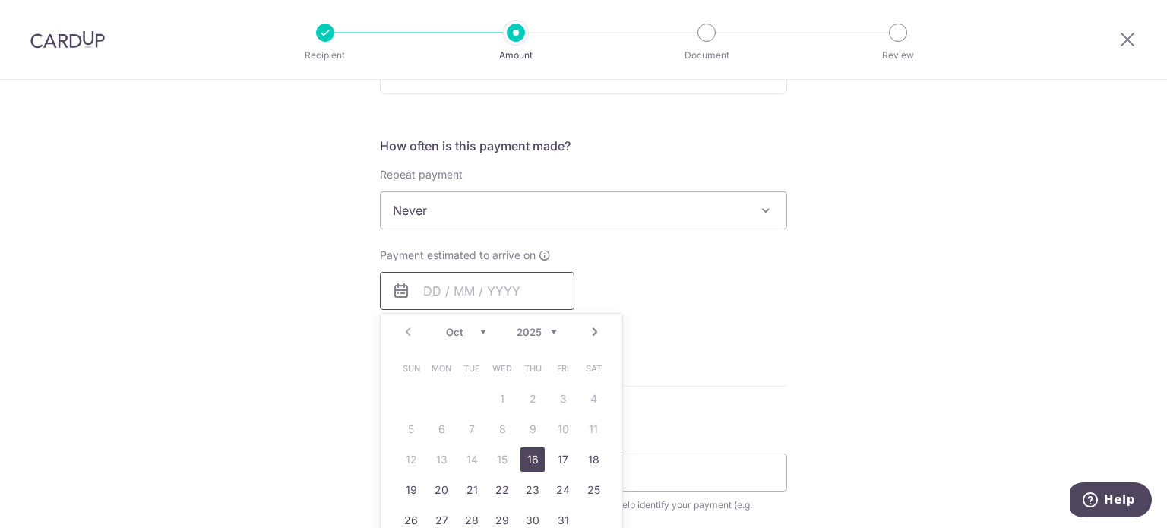
scroll to position [532, 0]
click at [526, 457] on link "16" at bounding box center [532, 459] width 24 height 24
type input "16/10/2025"
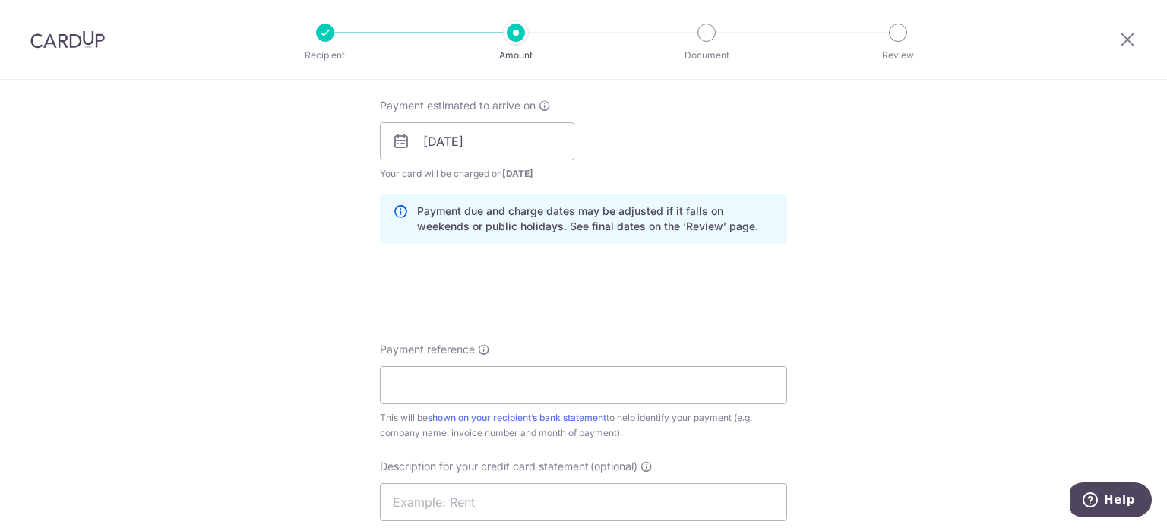
scroll to position [759, 0]
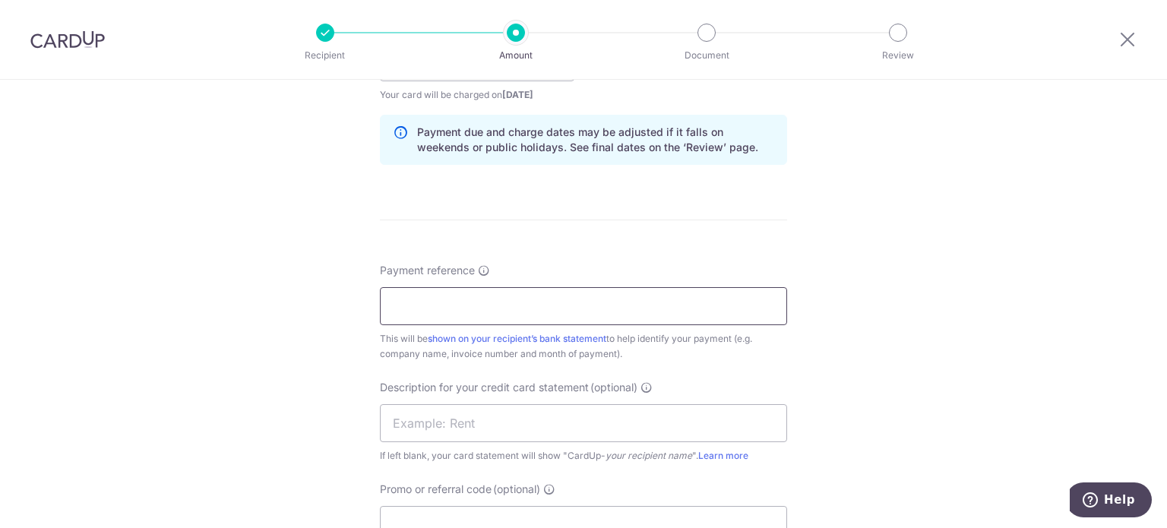
click at [559, 294] on input "Payment reference" at bounding box center [583, 306] width 407 height 38
click at [426, 307] on input "3000/P30" at bounding box center [583, 306] width 407 height 38
type input "3000 - P30"
click at [496, 412] on input "text" at bounding box center [583, 423] width 407 height 38
type input "Techpak ASQ"
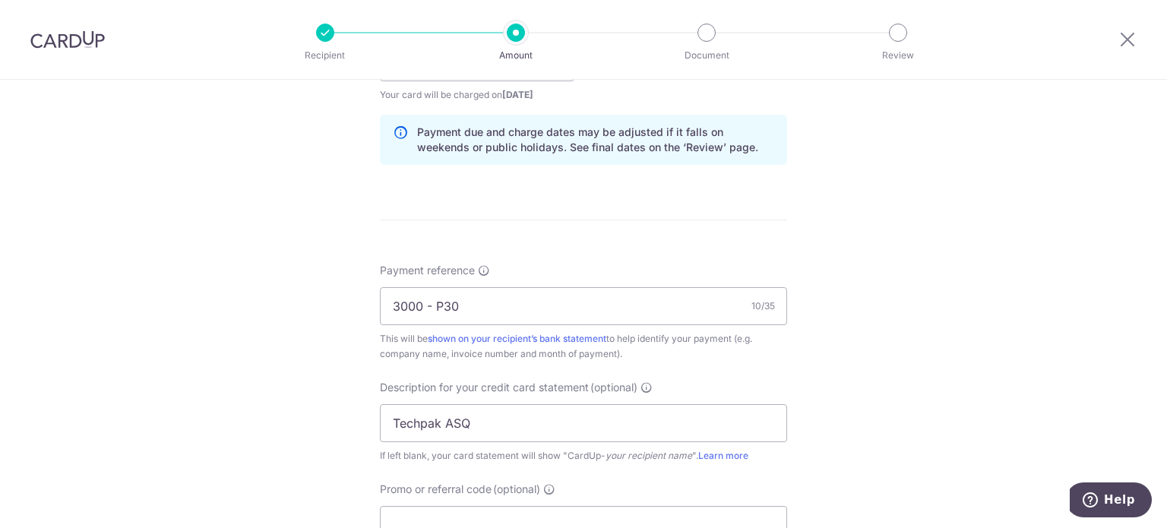
click at [461, 500] on div "Promo or referral code (optional) The discounted fee will be shown on the revie…" at bounding box center [583, 512] width 407 height 62
click at [457, 509] on input "Promo or referral code (optional)" at bounding box center [583, 525] width 407 height 38
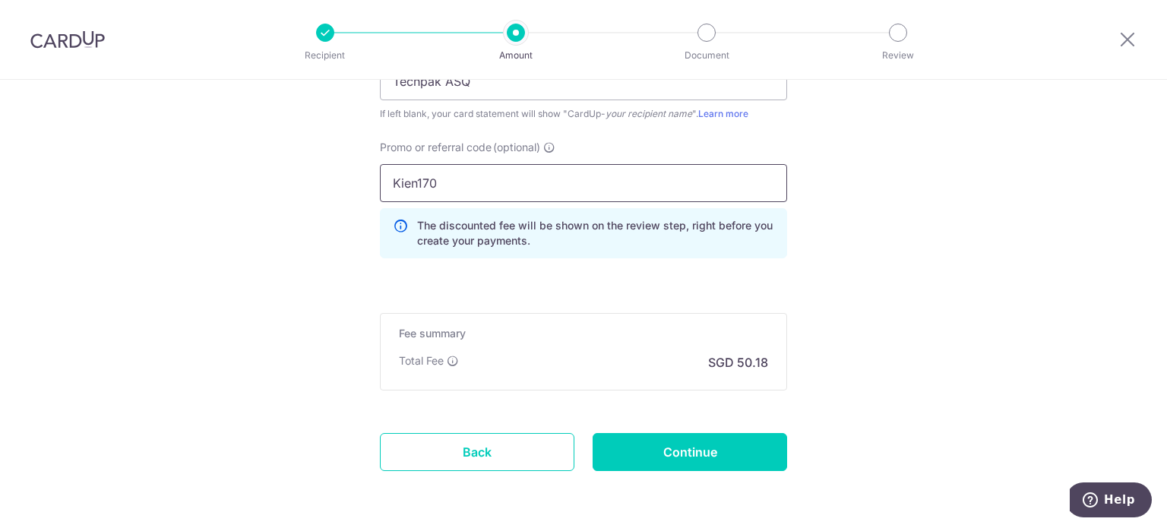
scroll to position [1102, 0]
type input "Kien170"
click at [727, 448] on input "Continue" at bounding box center [689, 451] width 194 height 38
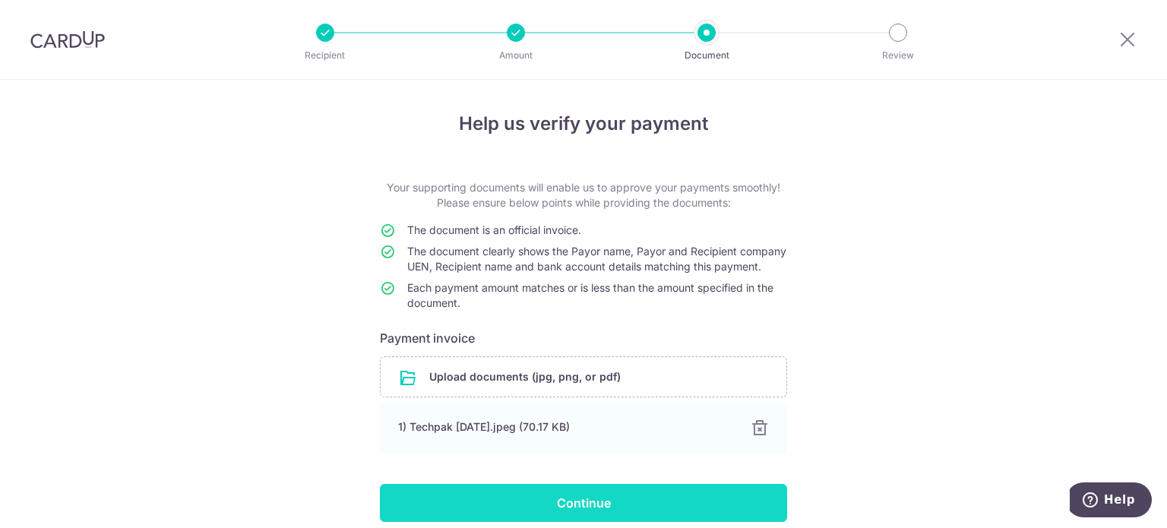
click at [579, 510] on input "Continue" at bounding box center [583, 503] width 407 height 38
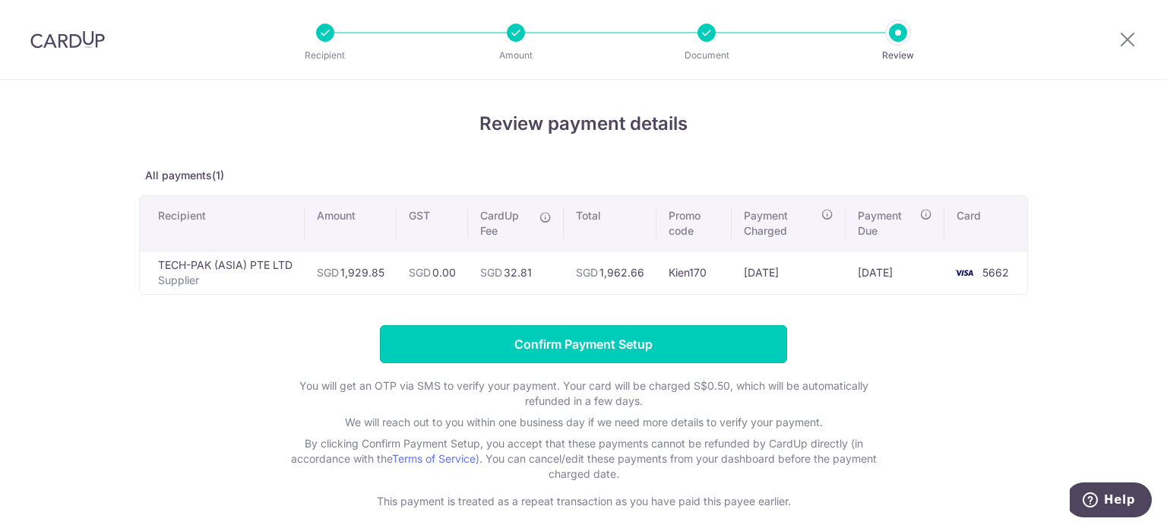
click at [607, 349] on input "Confirm Payment Setup" at bounding box center [583, 344] width 407 height 38
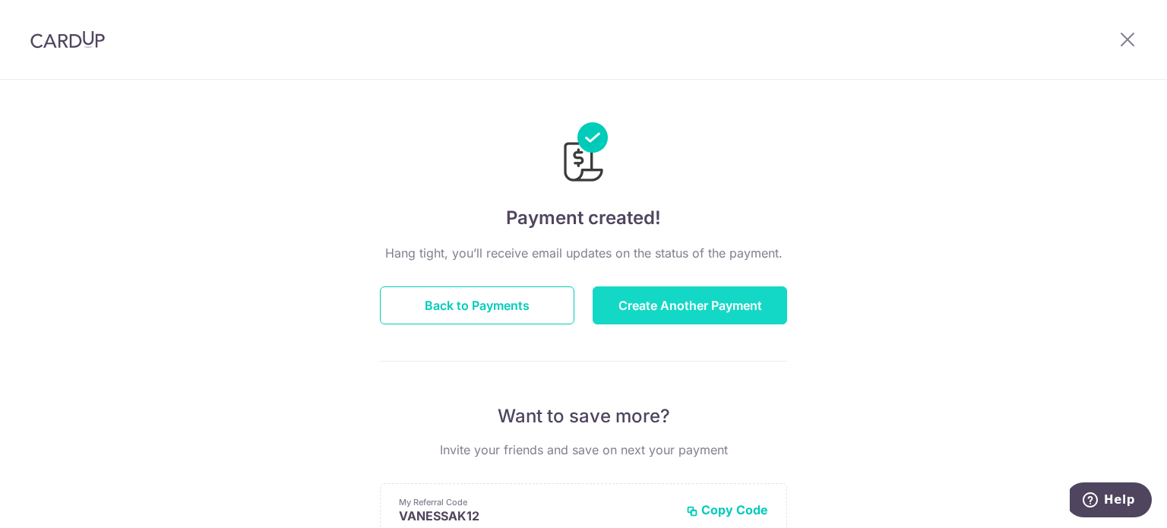
drag, startPoint x: 0, startPoint y: 0, endPoint x: 725, endPoint y: 309, distance: 787.7
click at [725, 309] on button "Create Another Payment" at bounding box center [689, 305] width 194 height 38
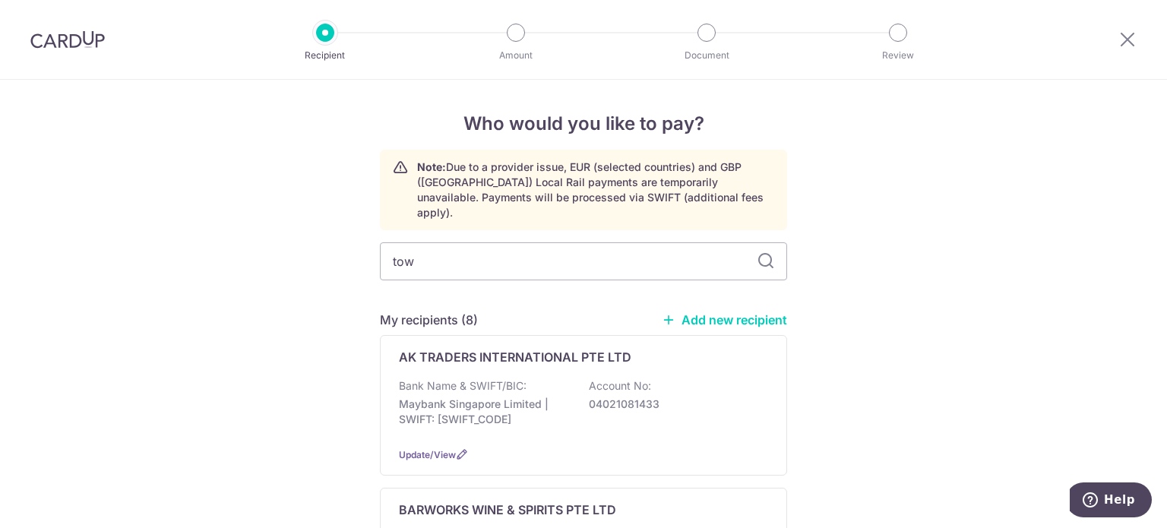
type input "towk"
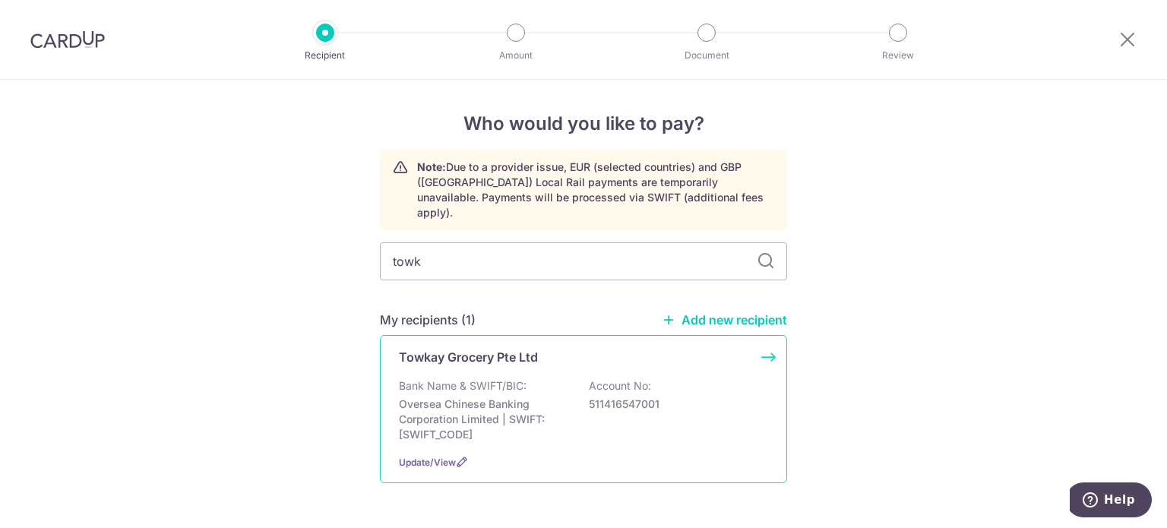
click at [475, 349] on p "Towkay Grocery Pte Ltd" at bounding box center [468, 357] width 139 height 18
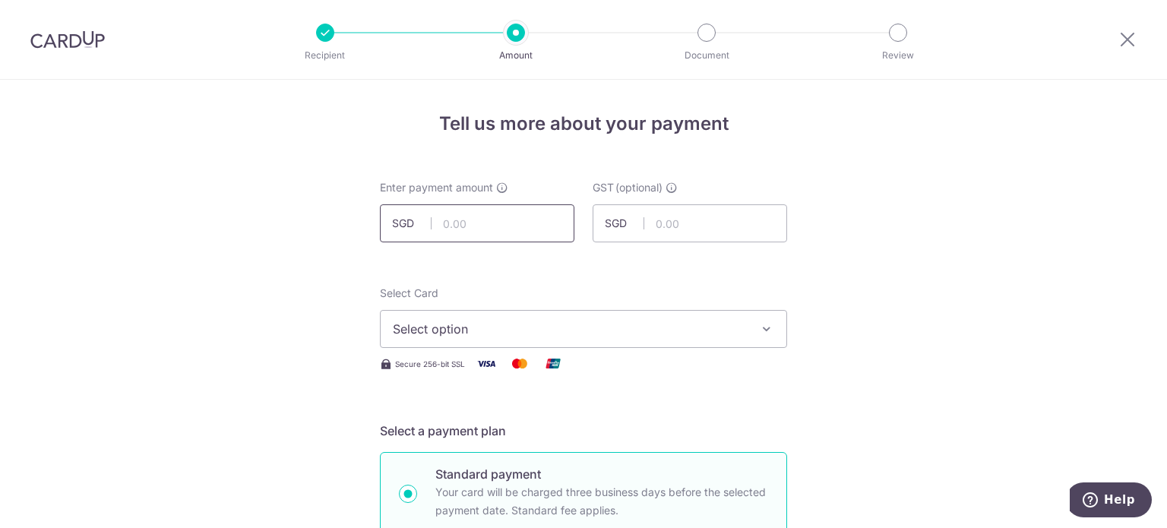
click at [513, 223] on input "text" at bounding box center [477, 223] width 194 height 38
type input "2,756.34"
click at [529, 330] on span "Select option" at bounding box center [570, 329] width 354 height 18
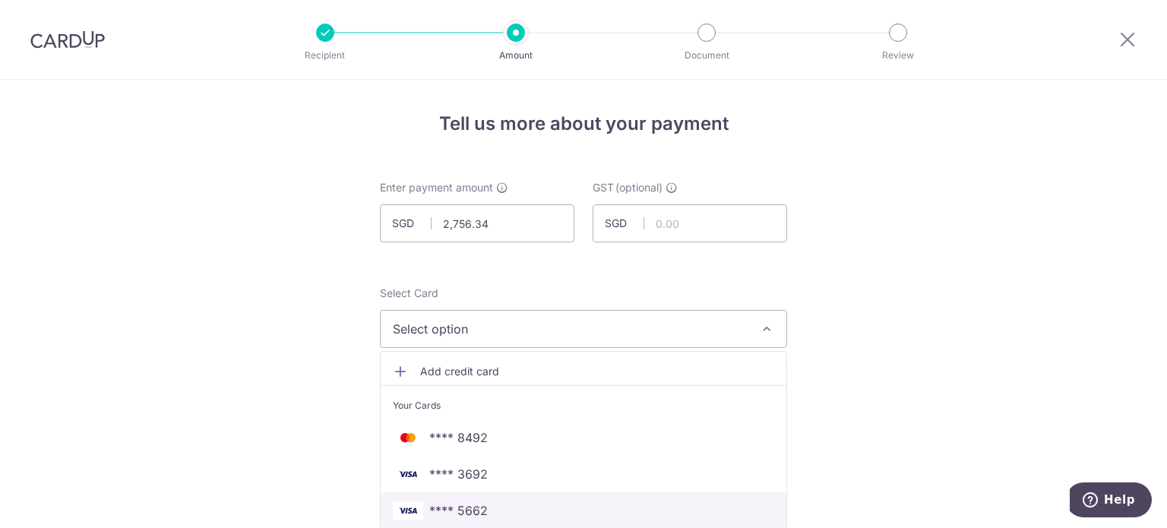
drag, startPoint x: 524, startPoint y: 519, endPoint x: 798, endPoint y: 464, distance: 279.6
click at [524, 519] on link "**** 5662" at bounding box center [583, 510] width 406 height 36
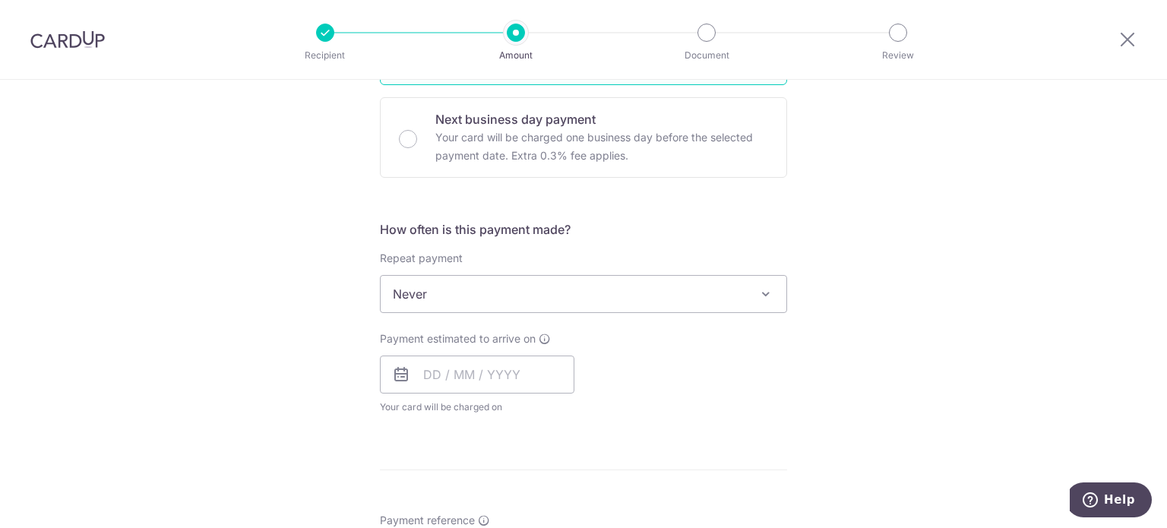
scroll to position [608, 0]
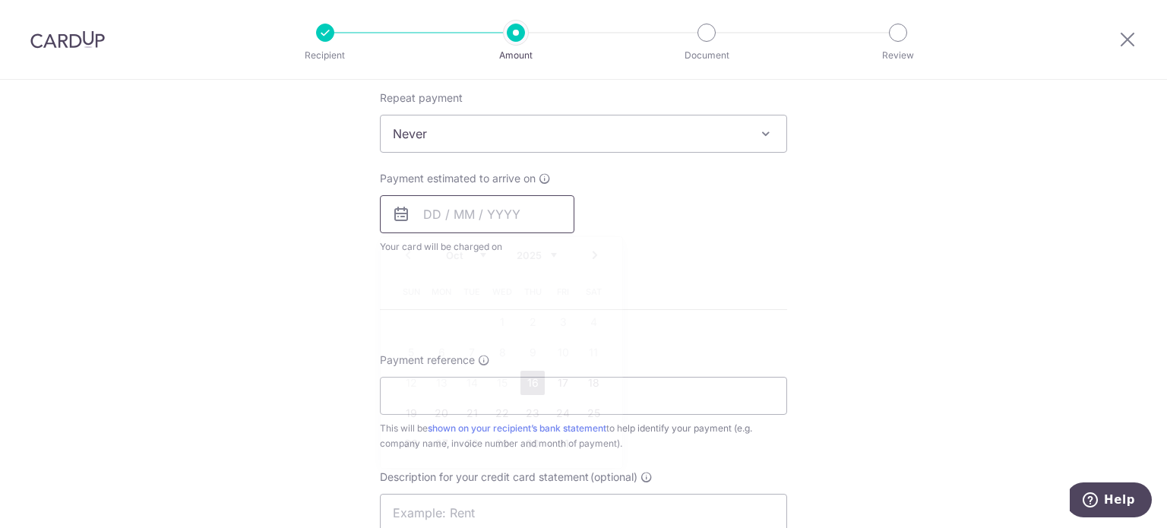
click at [492, 227] on input "text" at bounding box center [477, 214] width 194 height 38
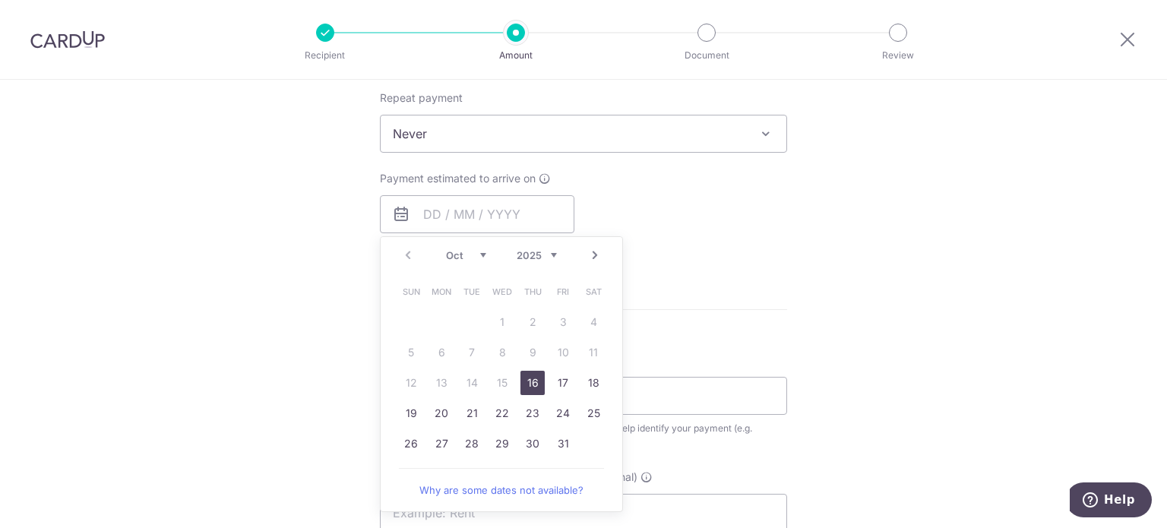
click at [535, 380] on link "16" at bounding box center [532, 383] width 24 height 24
type input "16/10/2025"
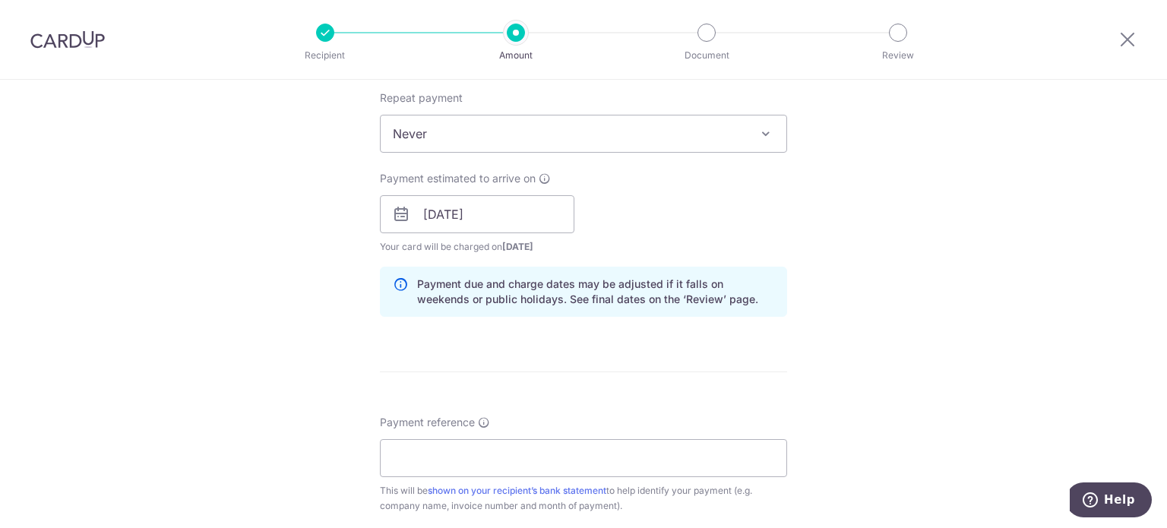
click at [1047, 358] on div "Tell us more about your payment Enter payment amount SGD 2,756.34 2756.34 GST (…" at bounding box center [583, 241] width 1167 height 1538
click at [647, 455] on input "Payment reference" at bounding box center [583, 458] width 407 height 38
type input "3"
type input "d"
type input "E00183"
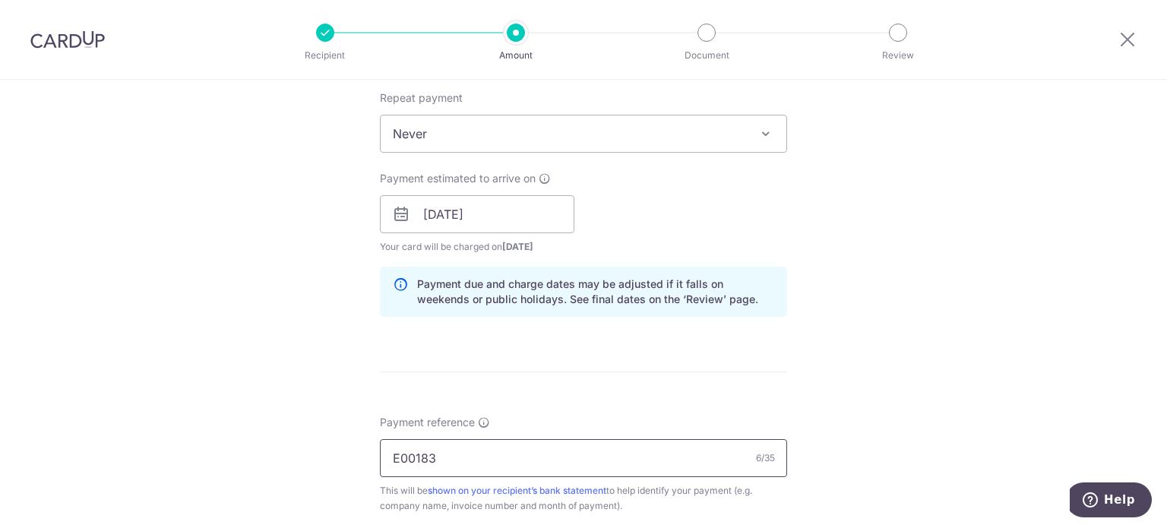
scroll to position [911, 0]
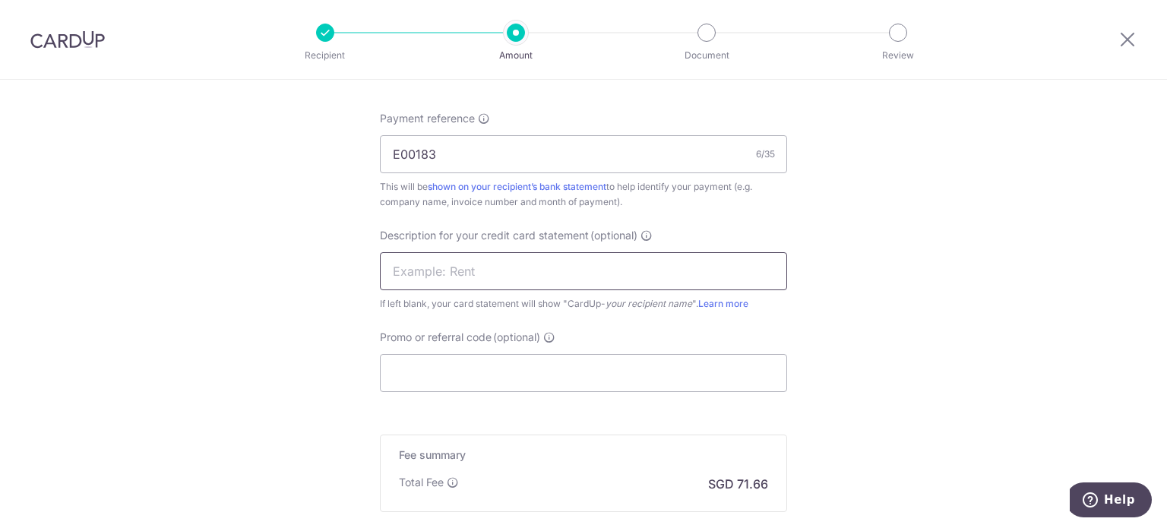
click at [504, 280] on input "text" at bounding box center [583, 271] width 407 height 38
type input "Towkay ASQ"
click at [683, 365] on input "Promo or referral code (optional)" at bounding box center [583, 373] width 407 height 38
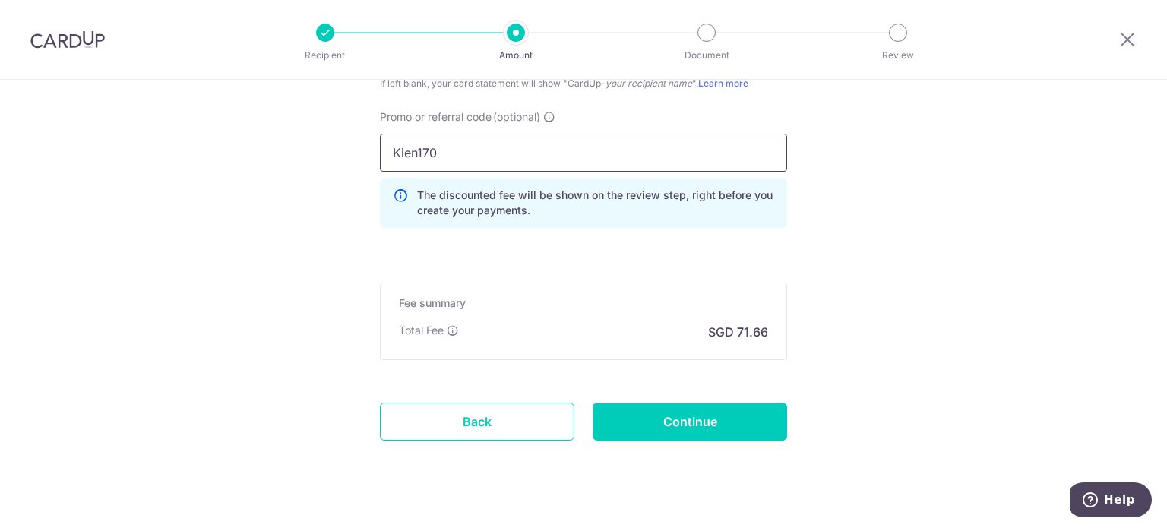
scroll to position [1146, 0]
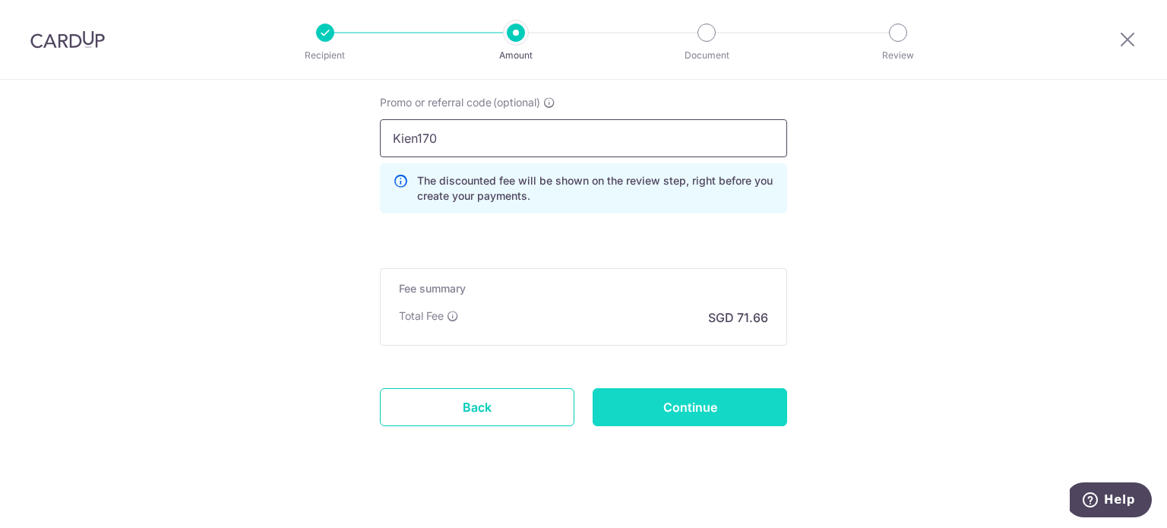
type input "Kien170"
click at [756, 409] on input "Continue" at bounding box center [689, 407] width 194 height 38
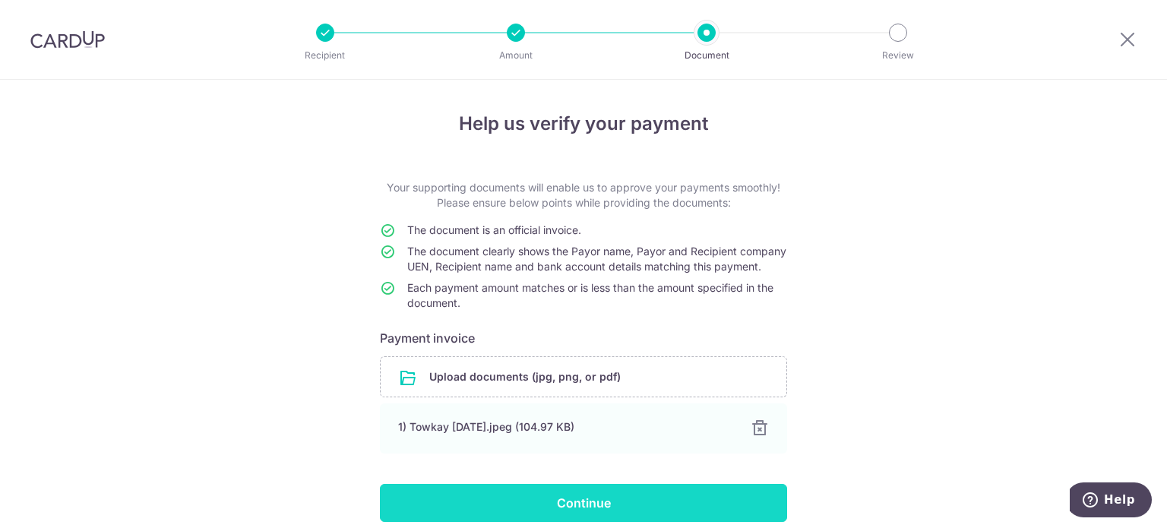
click at [640, 513] on input "Continue" at bounding box center [583, 503] width 407 height 38
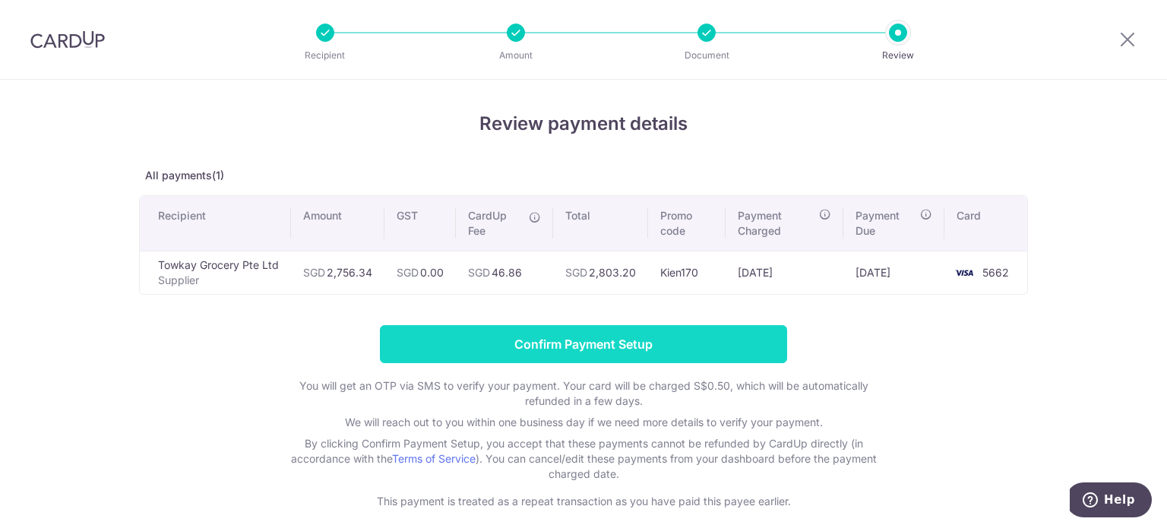
click at [599, 346] on input "Confirm Payment Setup" at bounding box center [583, 344] width 407 height 38
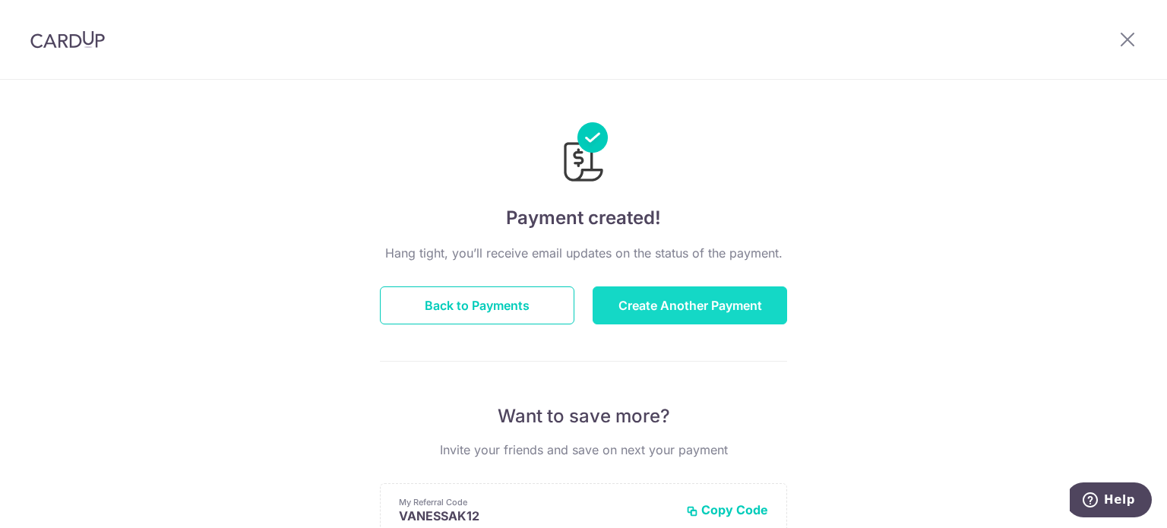
click at [734, 312] on button "Create Another Payment" at bounding box center [689, 305] width 194 height 38
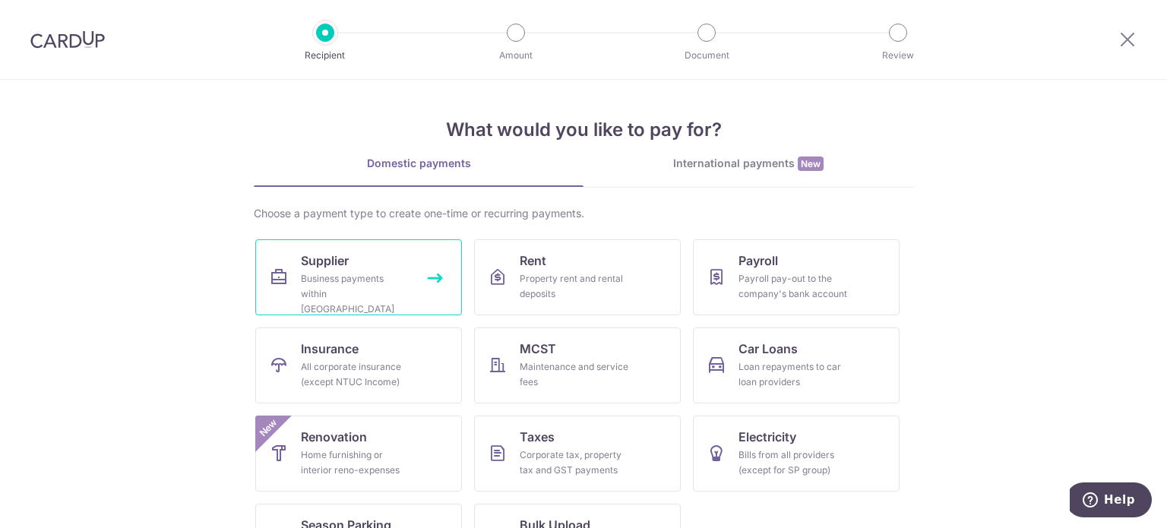
click at [394, 275] on div "Business payments within Singapore" at bounding box center [355, 294] width 109 height 46
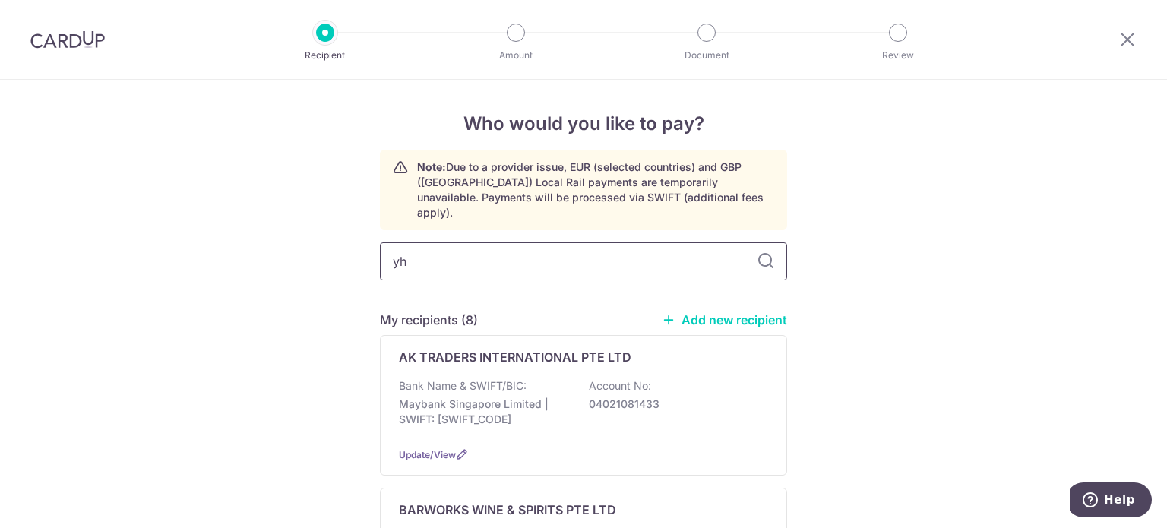
type input "yhs"
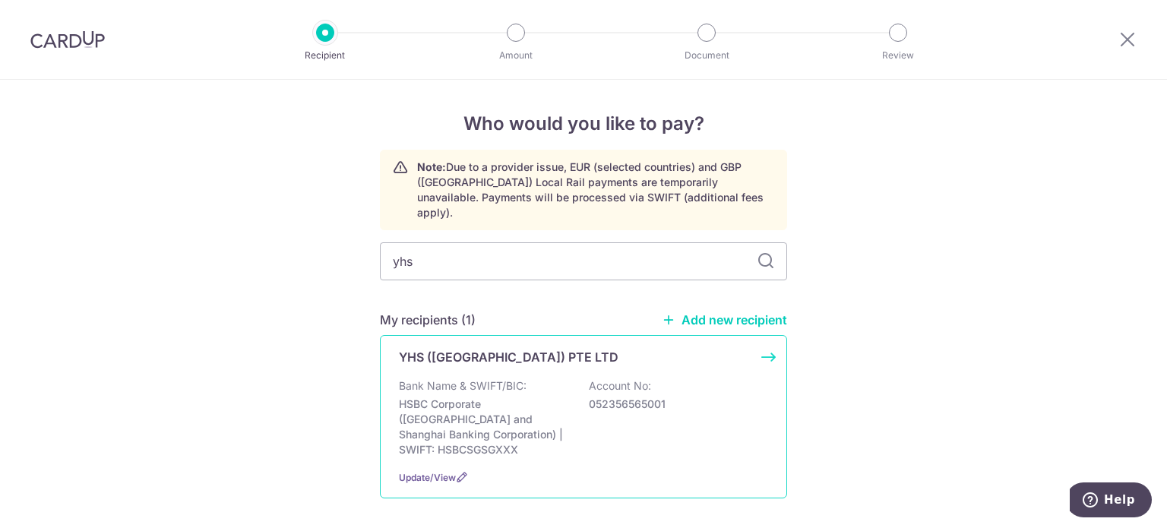
click at [650, 418] on div "Bank Name & SWIFT/BIC: HSBC Corporate (Hongkong and Shanghai Banking Corporatio…" at bounding box center [583, 417] width 369 height 79
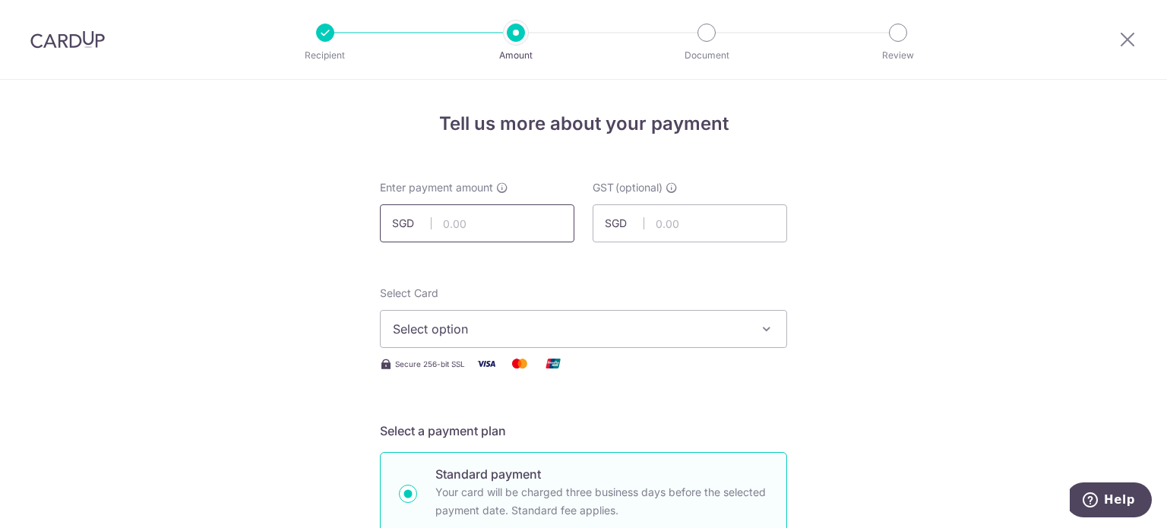
click at [515, 218] on input "text" at bounding box center [477, 223] width 194 height 38
type input "591.22"
click at [555, 313] on button "Select option" at bounding box center [583, 329] width 407 height 38
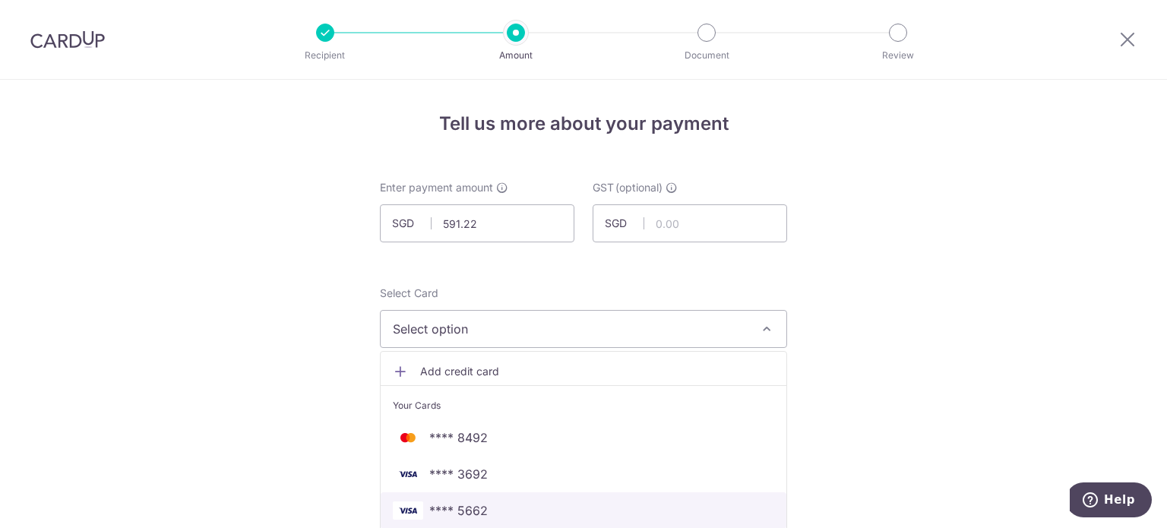
click at [450, 516] on span "**** 5662" at bounding box center [458, 510] width 58 height 18
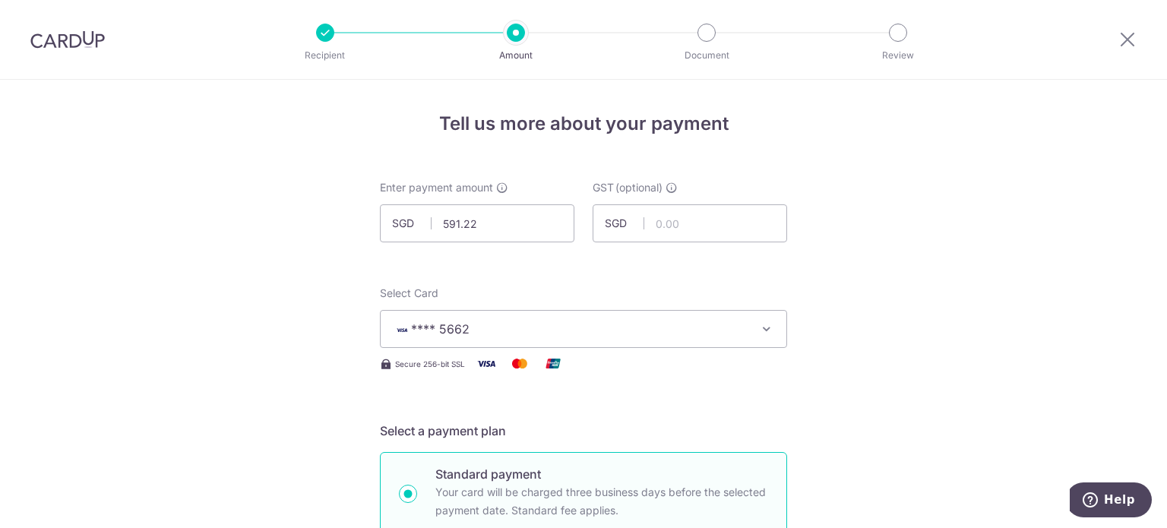
scroll to position [456, 0]
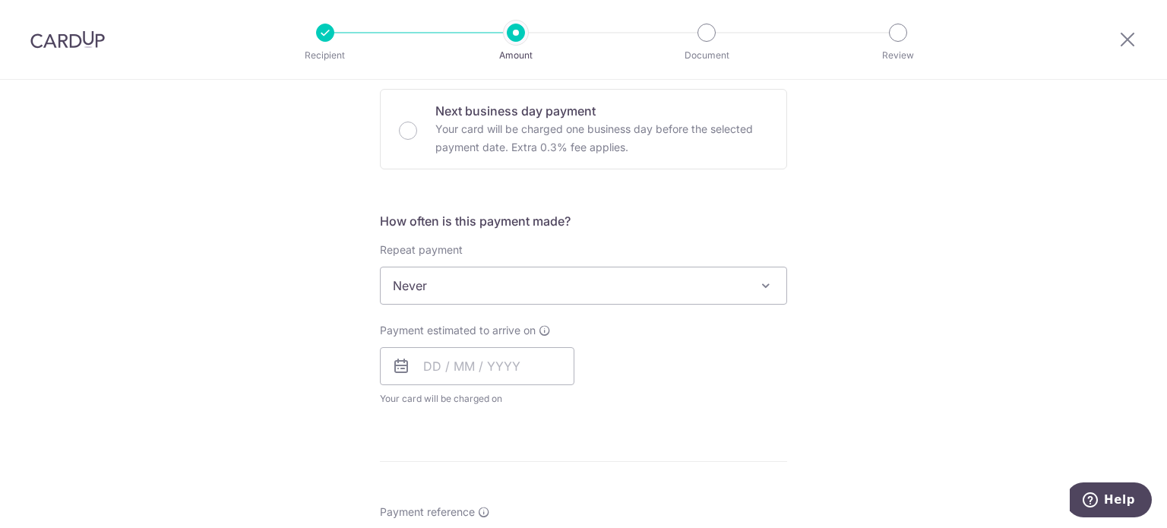
click at [446, 387] on div "Payment estimated to arrive on Your card will be charged on for the first payme…" at bounding box center [477, 365] width 194 height 84
click at [460, 366] on input "text" at bounding box center [477, 366] width 194 height 38
click at [527, 525] on link "16" at bounding box center [532, 535] width 24 height 24
type input "16/10/2025"
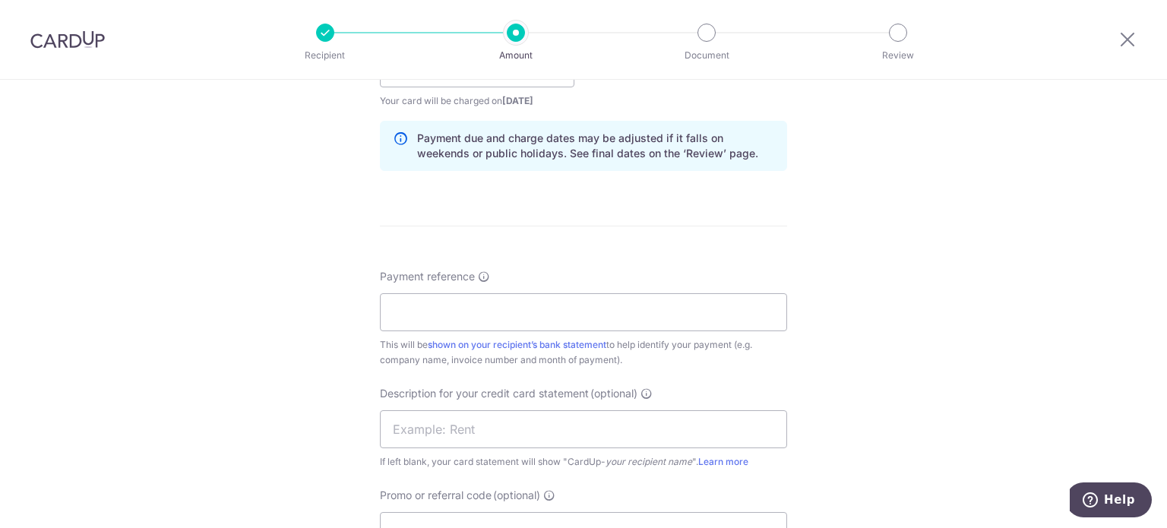
scroll to position [835, 0]
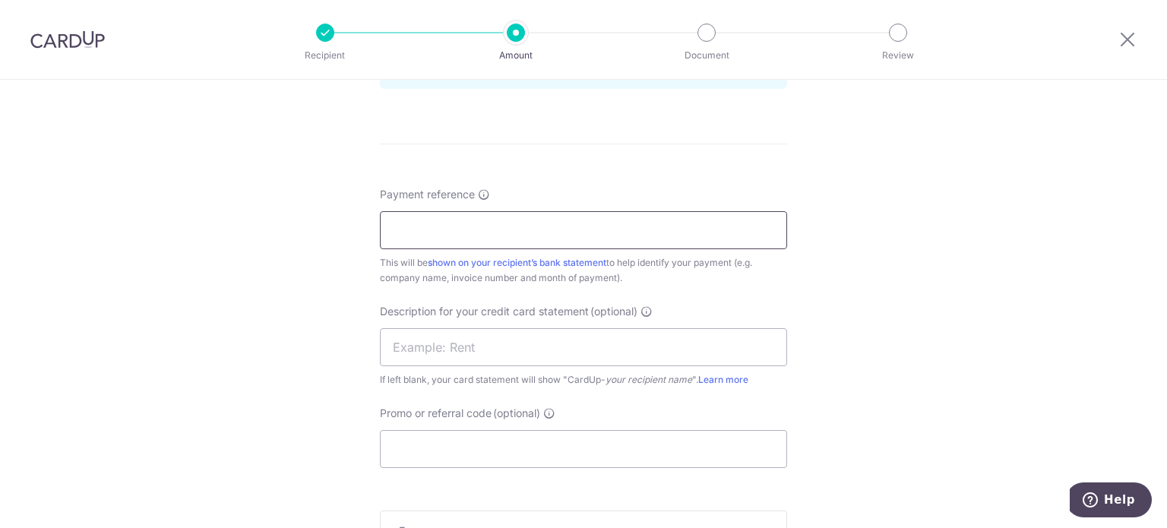
click at [665, 238] on input "Payment reference" at bounding box center [583, 230] width 407 height 38
type input "YHS"
type input "YHS ASQ"
drag, startPoint x: 478, startPoint y: 226, endPoint x: 36, endPoint y: 216, distance: 441.4
click at [92, 221] on div "Tell us more about your payment Enter payment amount SGD 591.22 591.22 GST (opt…" at bounding box center [583, 13] width 1167 height 1538
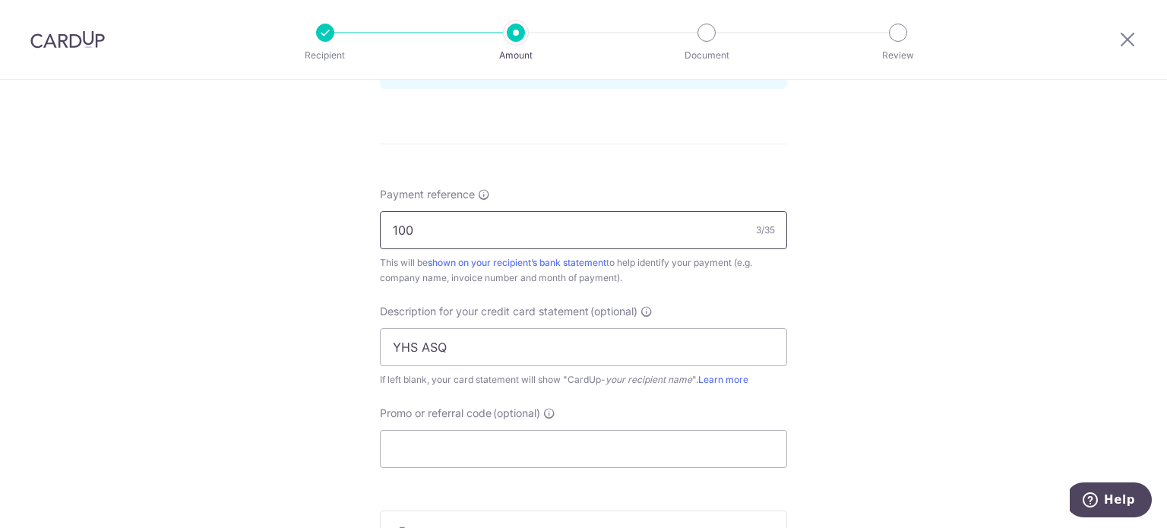
type input "10000850"
click at [978, 260] on div "Tell us more about your payment Enter payment amount SGD 591.22 591.22 GST (opt…" at bounding box center [583, 13] width 1167 height 1538
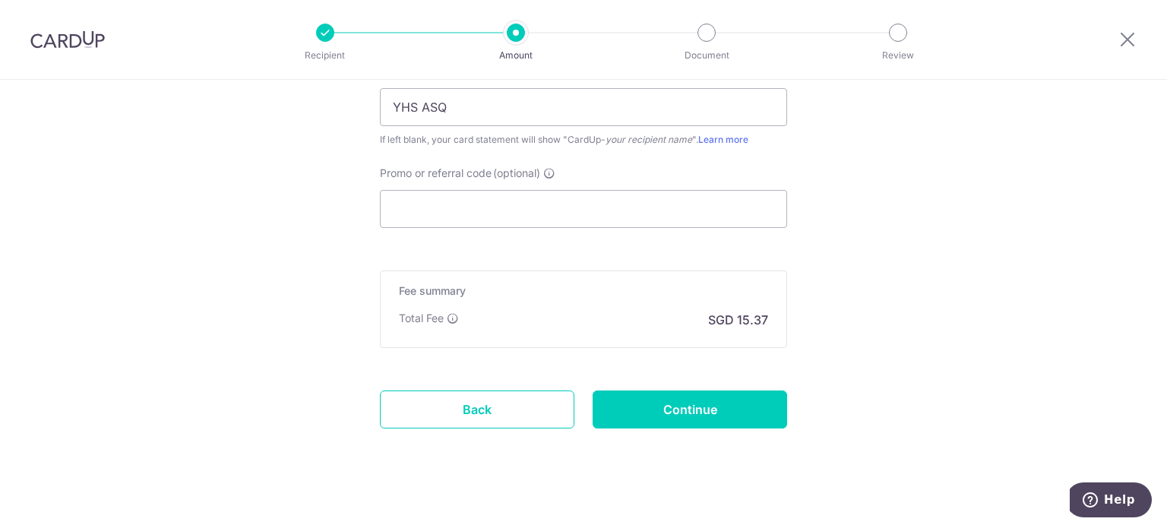
scroll to position [1088, 0]
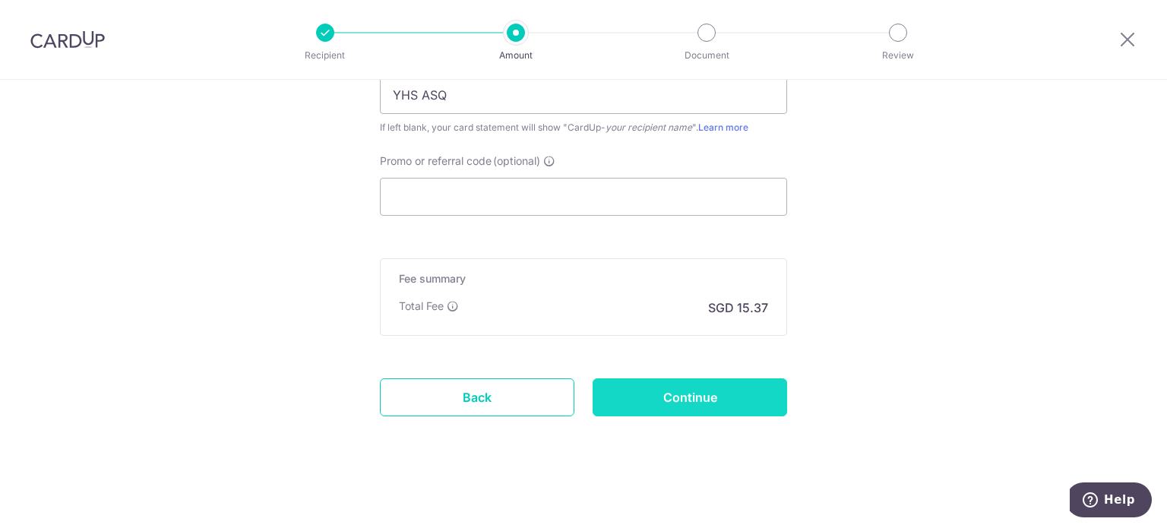
click at [769, 384] on input "Continue" at bounding box center [689, 397] width 194 height 38
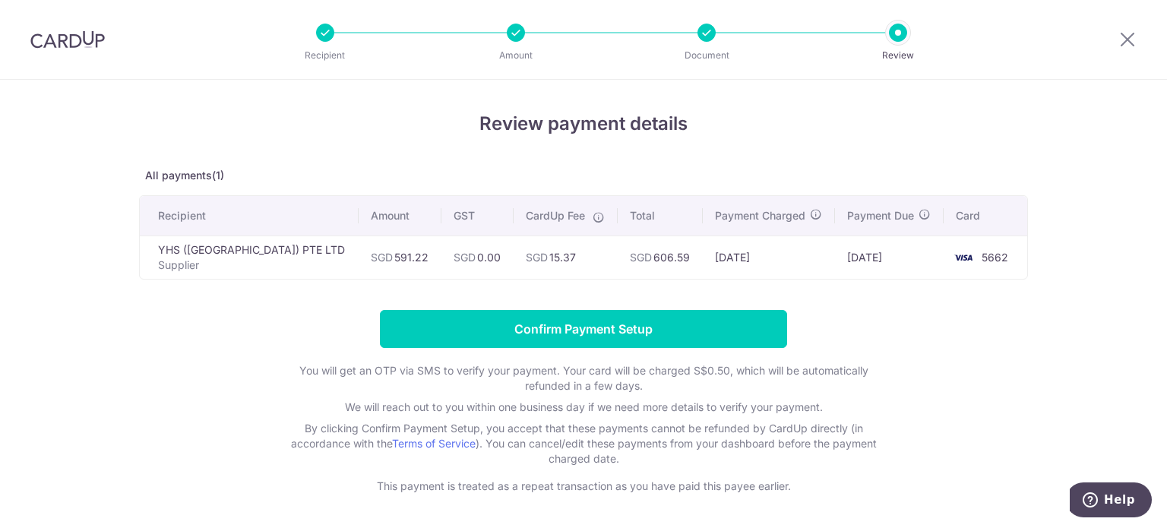
click at [812, 222] on th "Payment Charged" at bounding box center [768, 215] width 132 height 39
click at [696, 45] on div "Recipient Amount Document Review" at bounding box center [612, 39] width 652 height 79
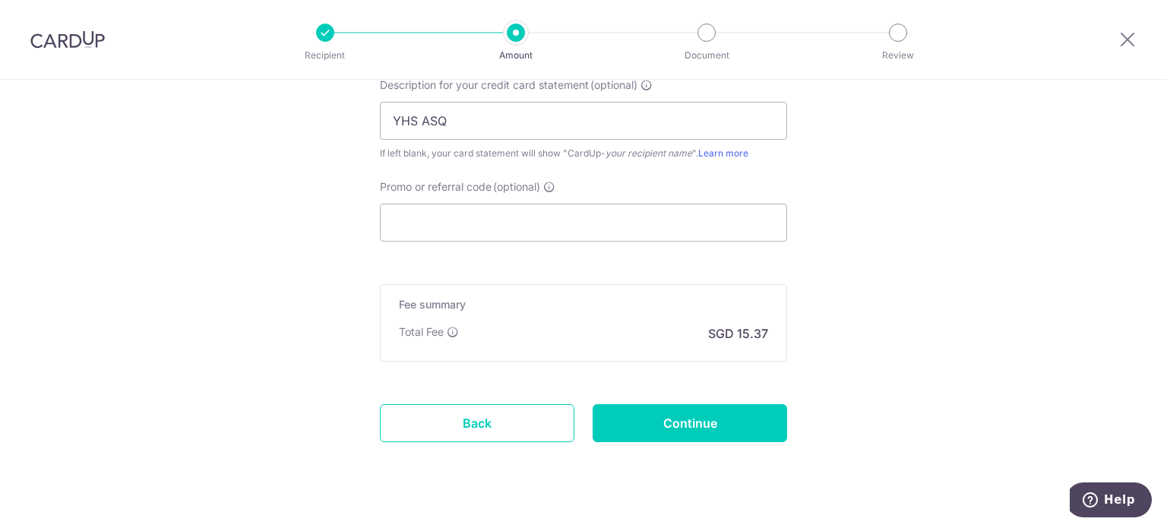
scroll to position [1063, 0]
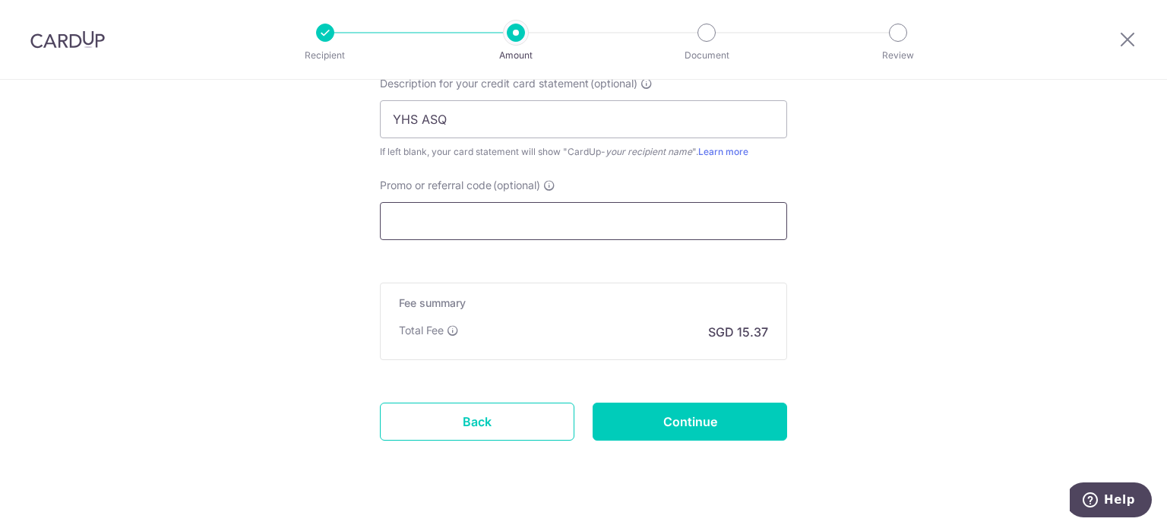
click at [538, 215] on input "Promo or referral code (optional)" at bounding box center [583, 221] width 407 height 38
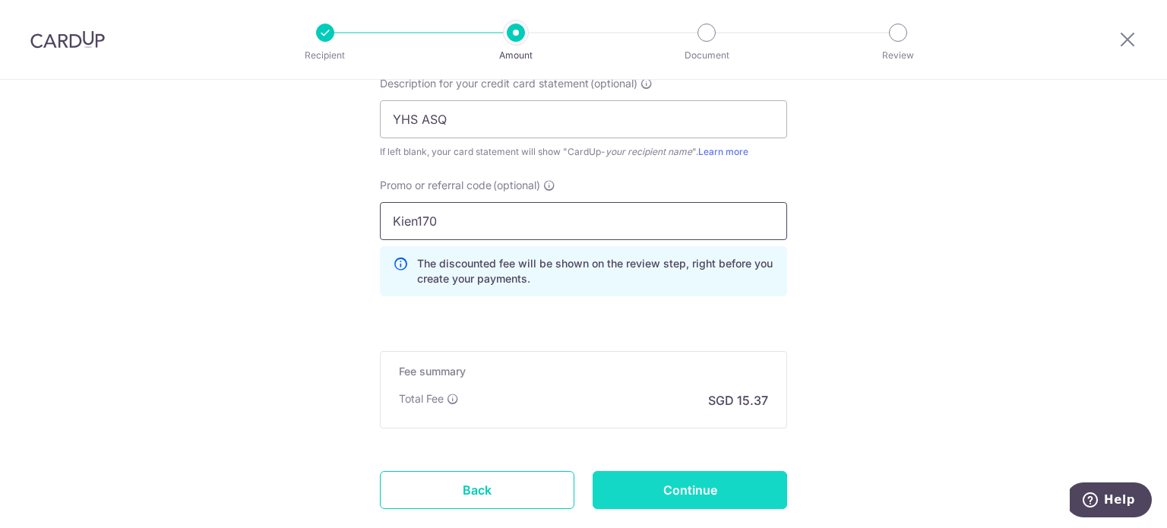
type input "Kien170"
click at [742, 489] on input "Continue" at bounding box center [689, 490] width 194 height 38
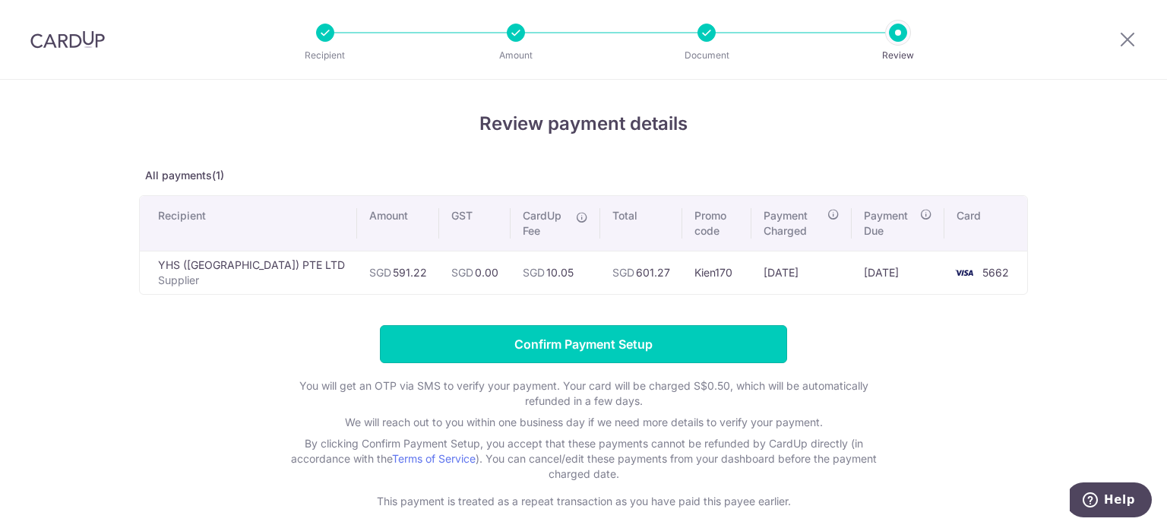
click at [646, 332] on input "Confirm Payment Setup" at bounding box center [583, 344] width 407 height 38
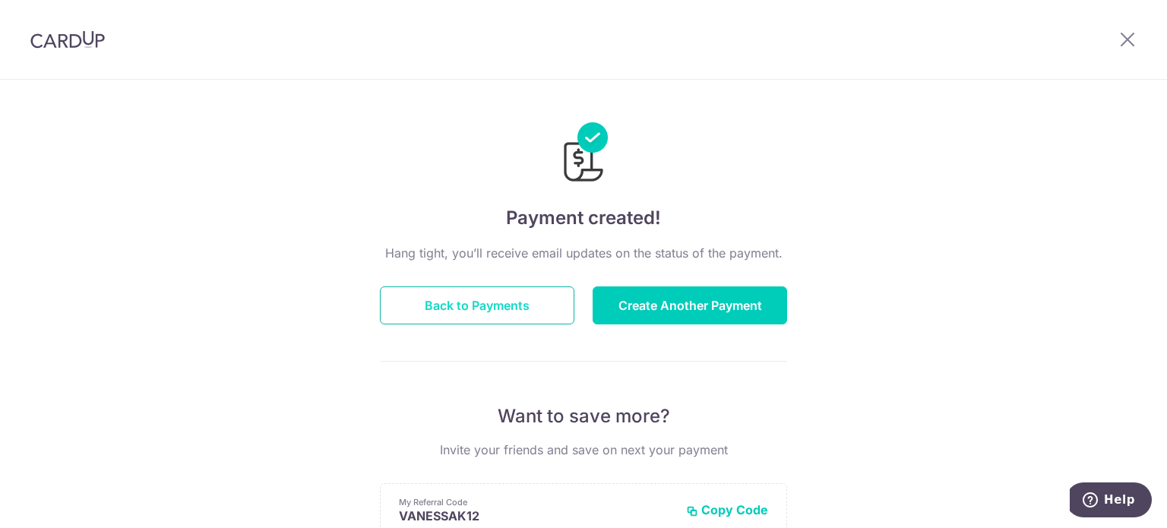
click at [488, 306] on button "Back to Payments" at bounding box center [477, 305] width 194 height 38
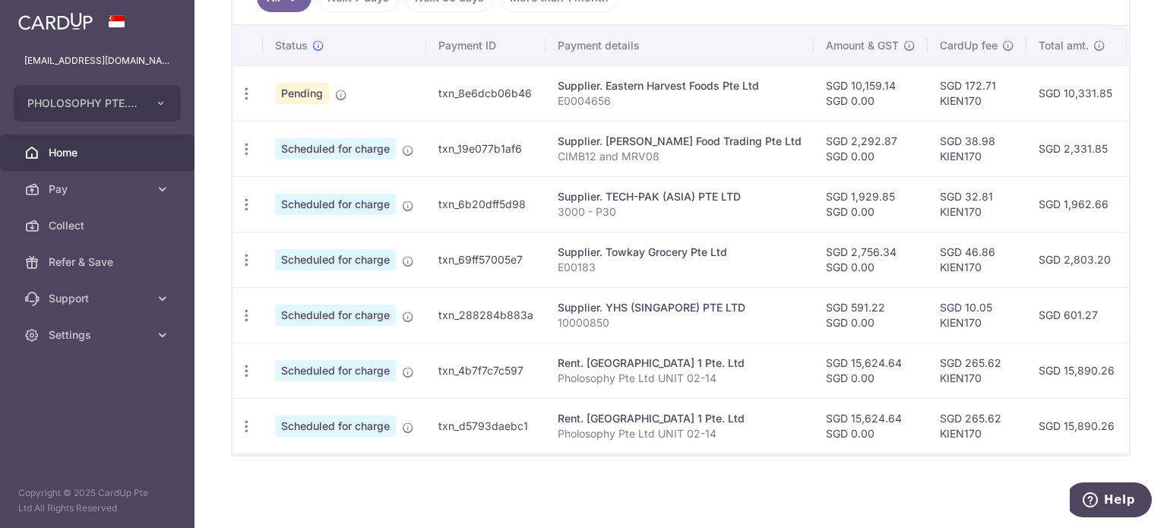
click at [312, 145] on span "Scheduled for charge" at bounding box center [335, 148] width 121 height 21
click at [701, 149] on p "CIMB12 and MRV08" at bounding box center [679, 156] width 244 height 15
drag, startPoint x: 697, startPoint y: 129, endPoint x: 494, endPoint y: 132, distance: 203.6
click at [617, 134] on div "Supplier. Leong Guan Food Trading Pte Ltd" at bounding box center [679, 141] width 244 height 15
click at [241, 141] on icon "button" at bounding box center [246, 149] width 16 height 16
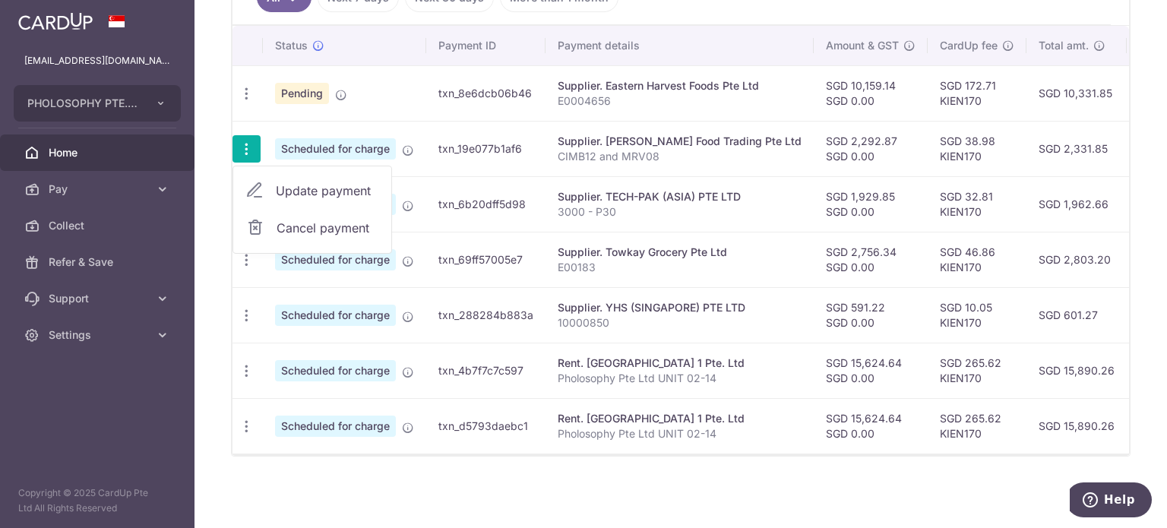
click at [813, 242] on td "SGD 2,756.34 SGD 0.00" at bounding box center [870, 259] width 114 height 55
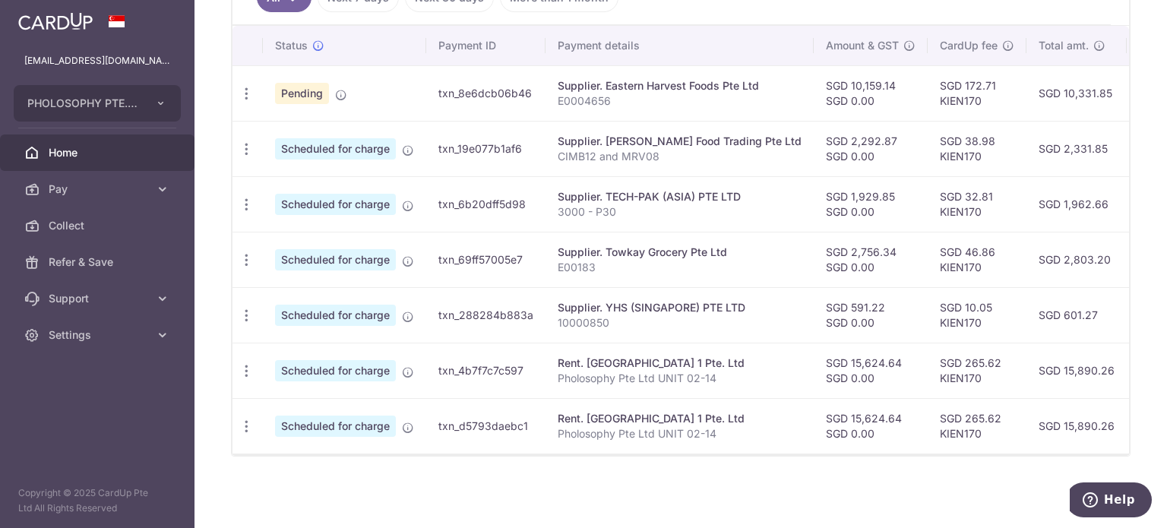
click at [504, 139] on td "txn_19e077b1af6" at bounding box center [485, 148] width 119 height 55
click at [955, 142] on td "SGD 38.98 KIEN170" at bounding box center [976, 148] width 99 height 55
drag, startPoint x: 103, startPoint y: 336, endPoint x: 112, endPoint y: 344, distance: 12.4
click at [106, 336] on span "Settings" at bounding box center [99, 334] width 100 height 15
click at [84, 403] on span "Logout" at bounding box center [99, 407] width 100 height 15
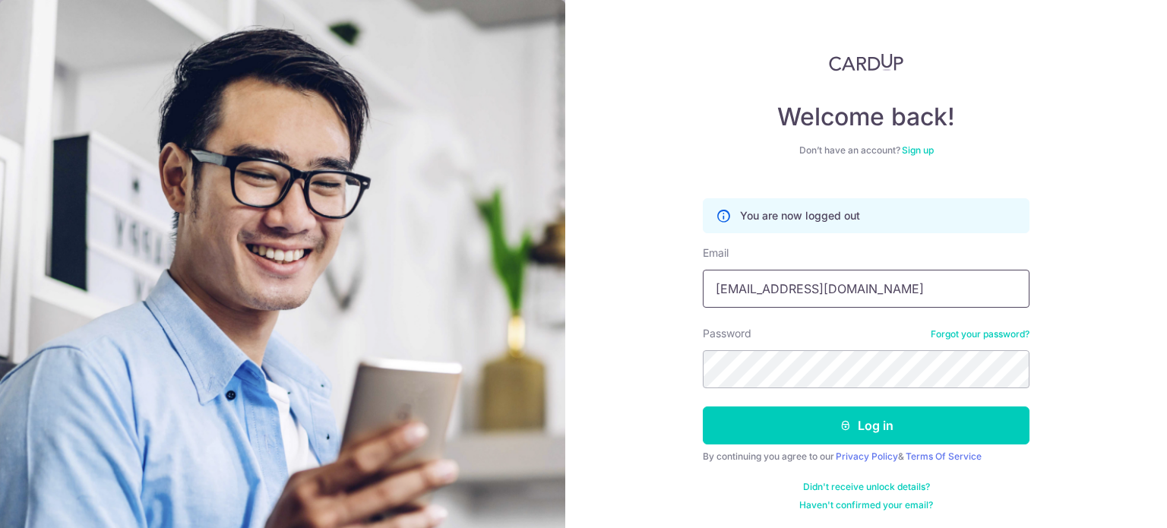
click at [881, 289] on input "[EMAIL_ADDRESS][DOMAIN_NAME]" at bounding box center [865, 289] width 327 height 38
type input "[EMAIL_ADDRESS][DOMAIN_NAME]"
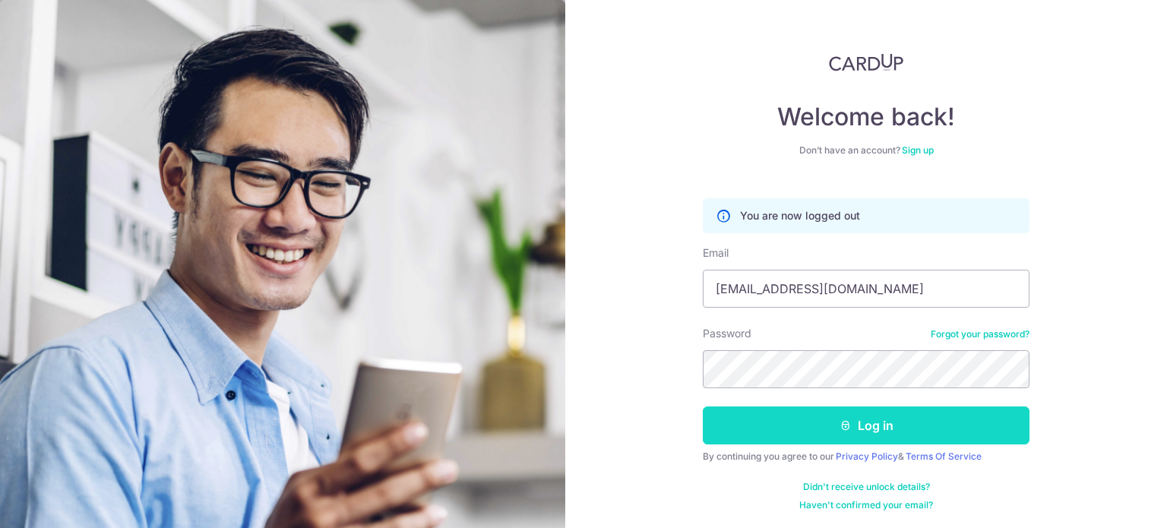
click at [984, 434] on button "Log in" at bounding box center [865, 425] width 327 height 38
